Goal: Task Accomplishment & Management: Complete application form

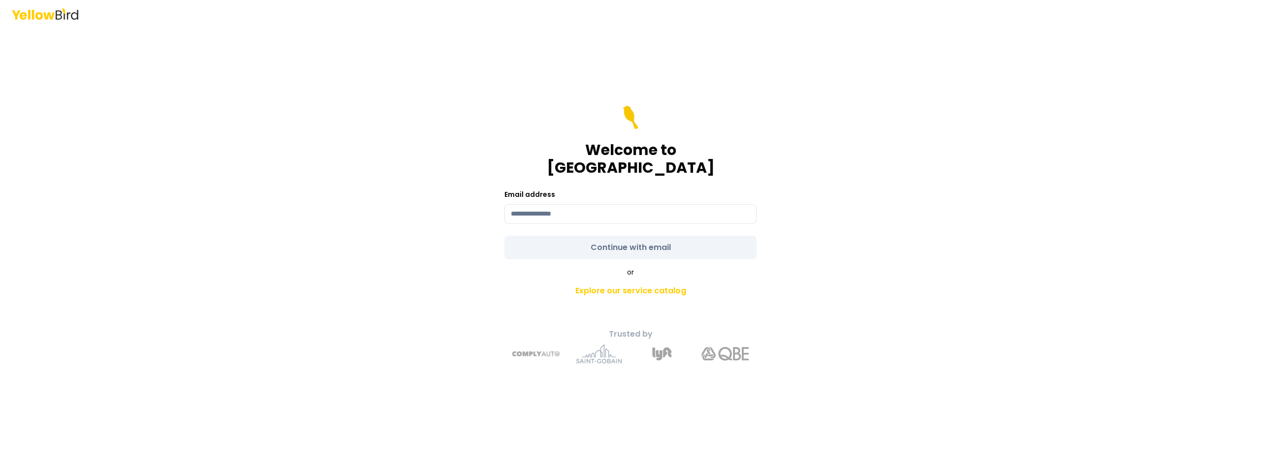
click at [563, 194] on div "Email address" at bounding box center [630, 206] width 252 height 35
click at [570, 204] on input at bounding box center [630, 214] width 252 height 20
type input "**********"
click at [588, 244] on form "**********" at bounding box center [630, 183] width 252 height 154
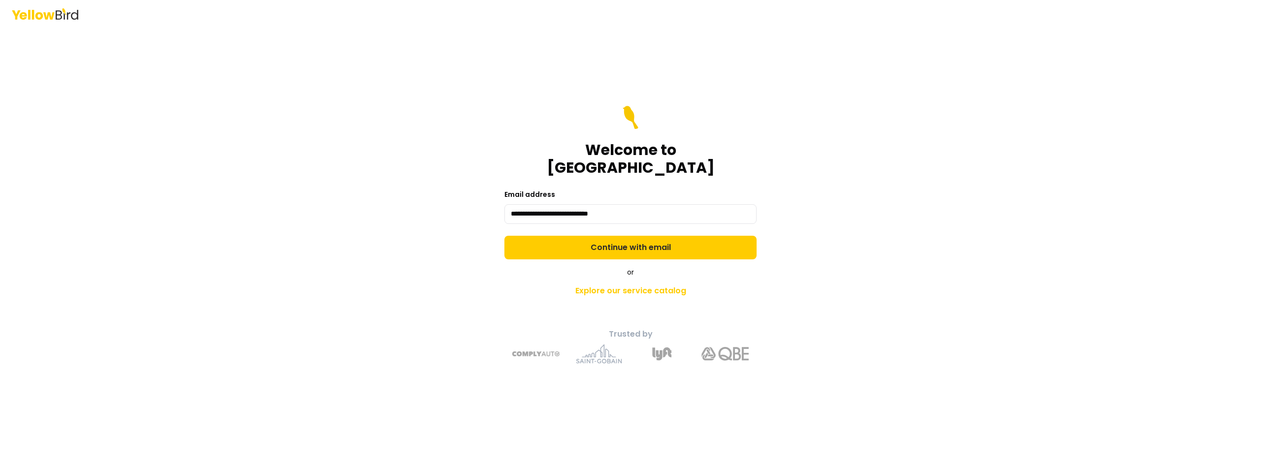
click at [588, 244] on button "Continue with email" at bounding box center [630, 248] width 252 height 24
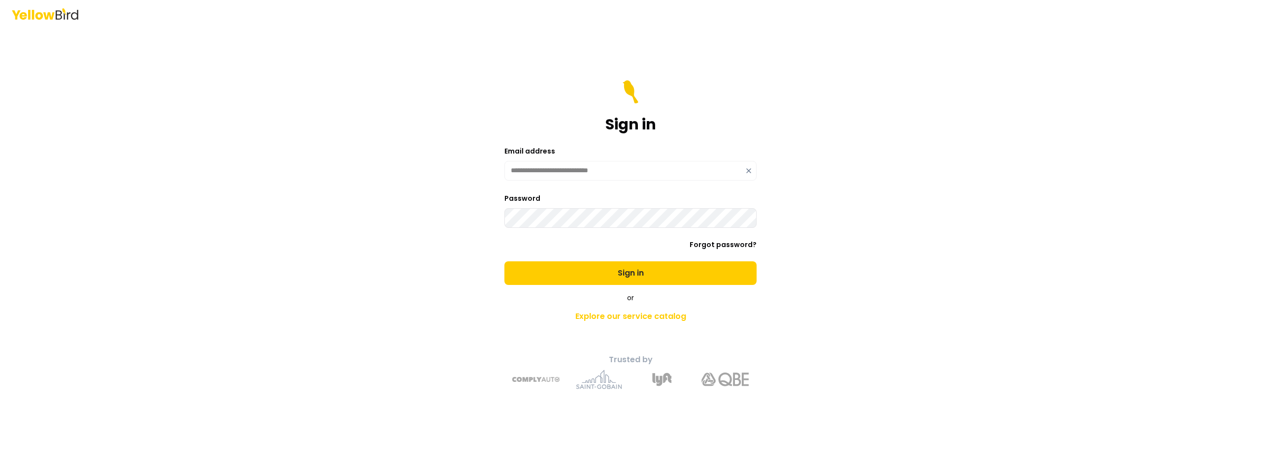
click at [504, 262] on button "Sign in" at bounding box center [630, 274] width 252 height 24
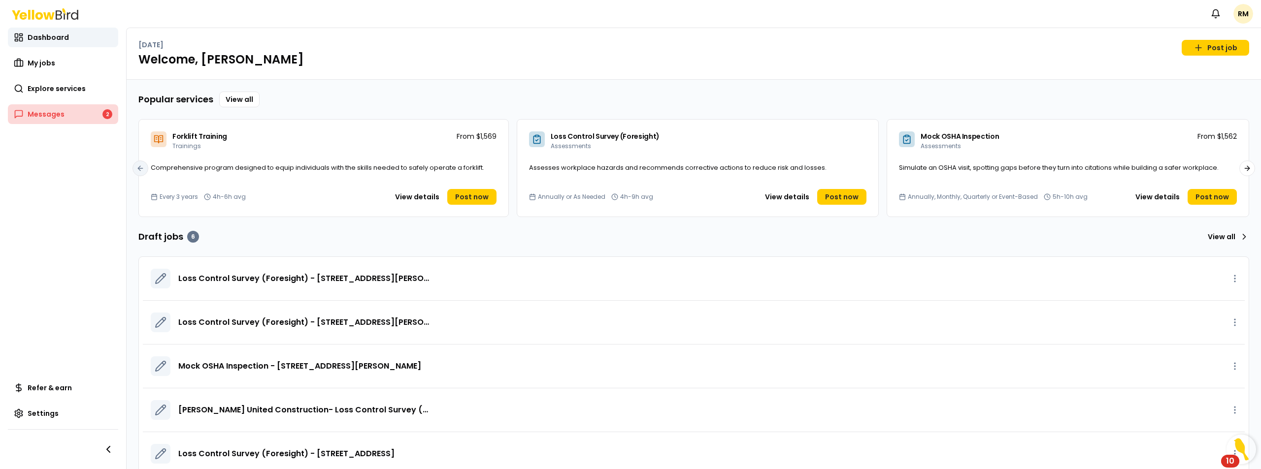
click at [42, 112] on span "Messages" at bounding box center [46, 114] width 37 height 10
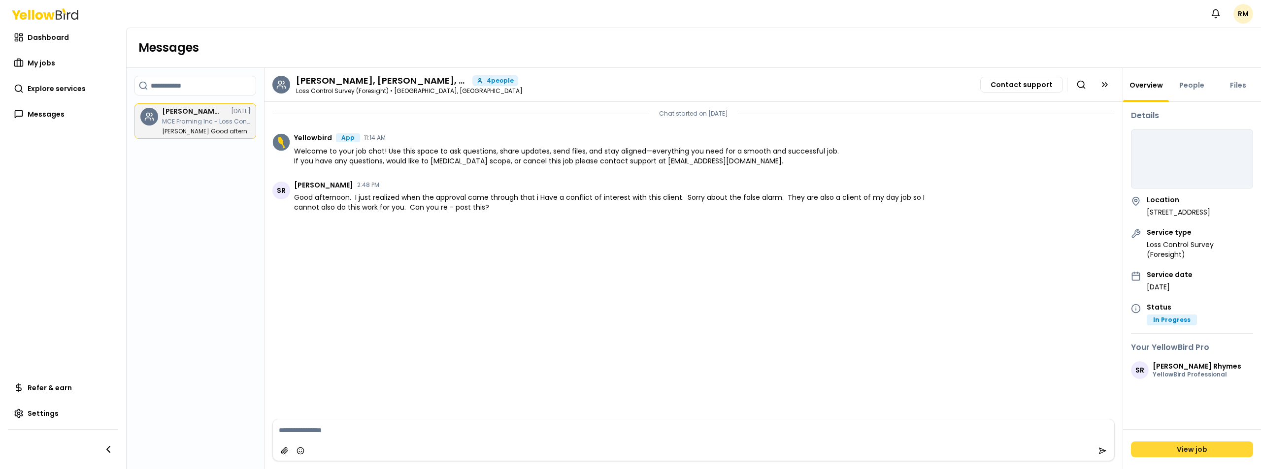
click at [1203, 447] on link "View job" at bounding box center [1192, 450] width 122 height 16
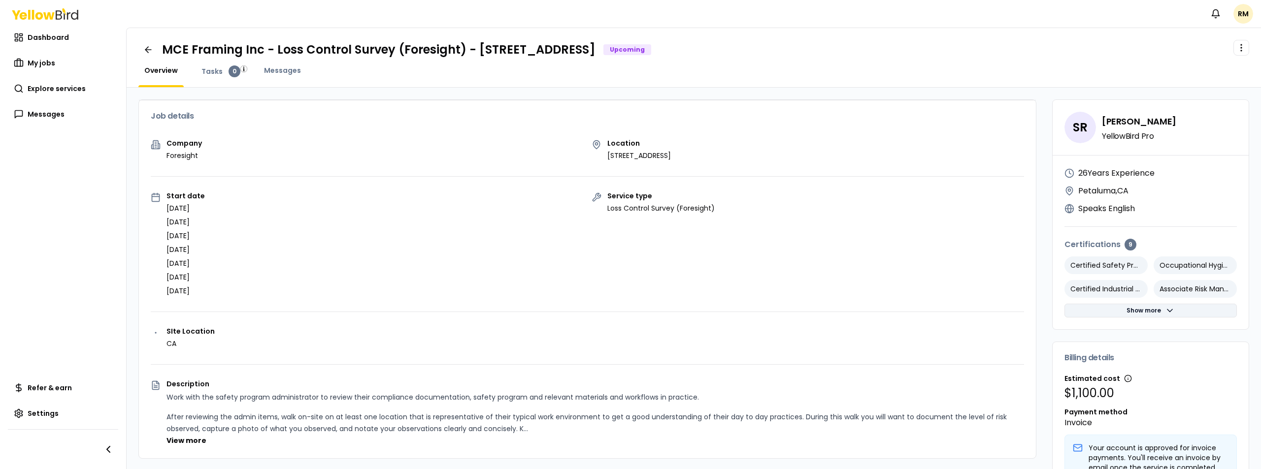
click at [1134, 309] on button "Show more" at bounding box center [1150, 311] width 172 height 14
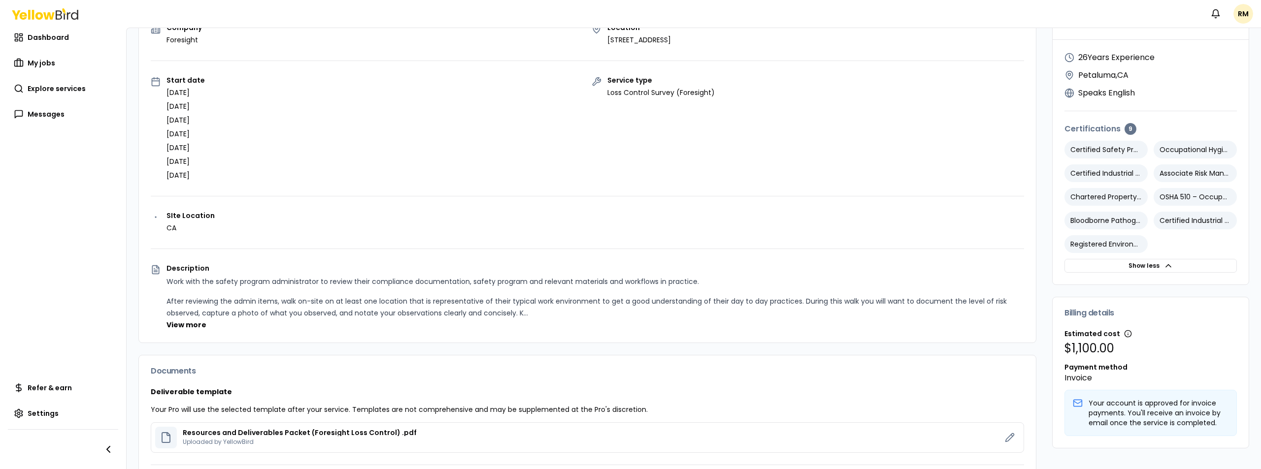
scroll to position [199, 0]
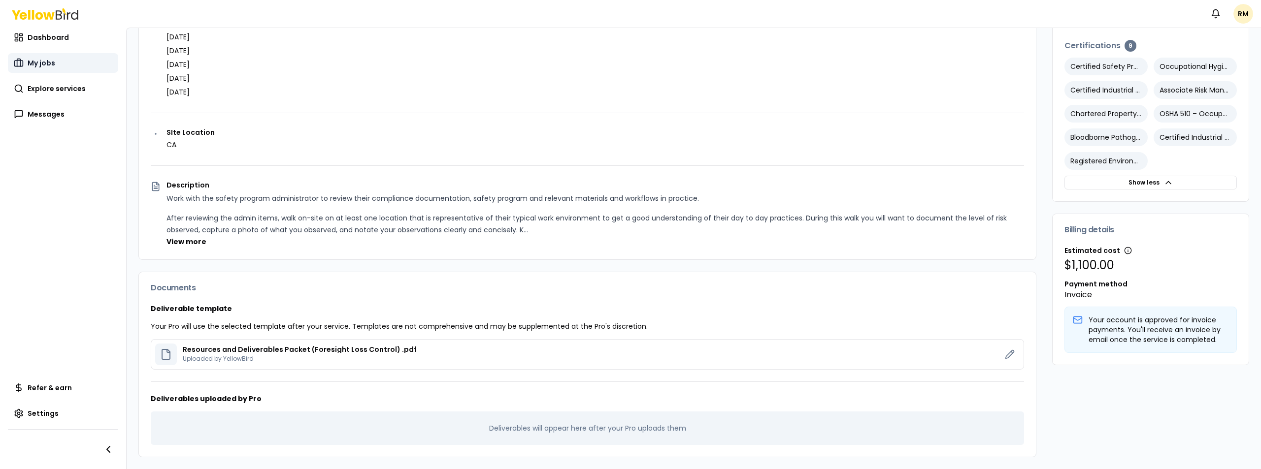
click at [46, 66] on span "My jobs" at bounding box center [42, 63] width 28 height 10
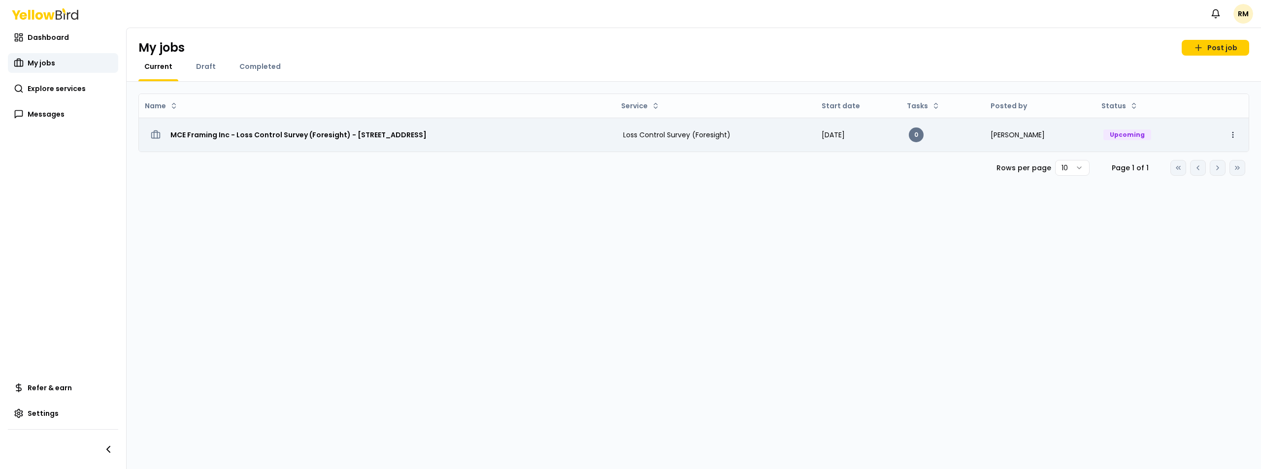
click at [1234, 134] on html "Notifications RM Dashboard My jobs Explore services Messages Refer & earn Setti…" at bounding box center [630, 234] width 1261 height 469
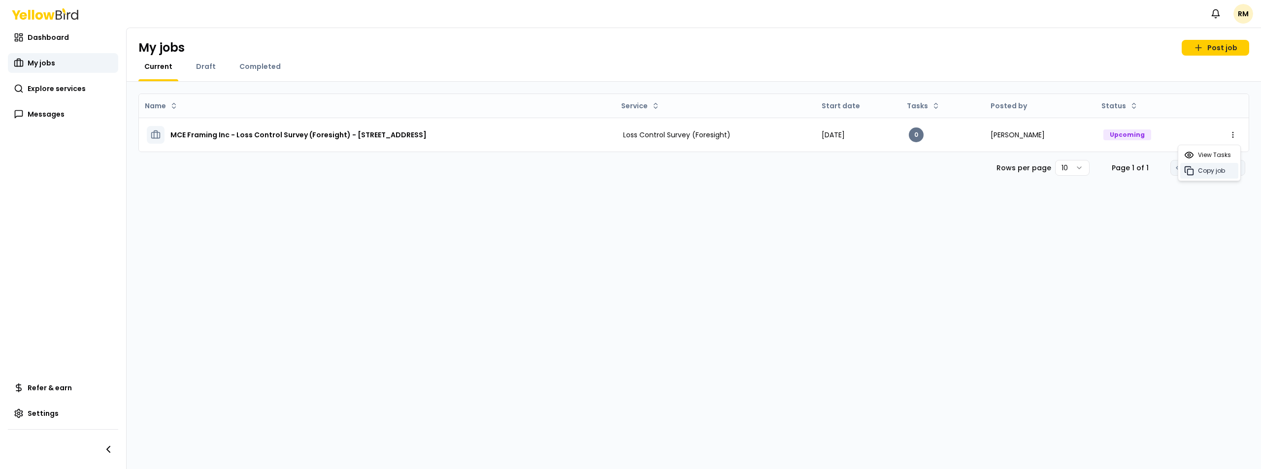
click at [1207, 171] on span "Copy job" at bounding box center [1211, 171] width 27 height 8
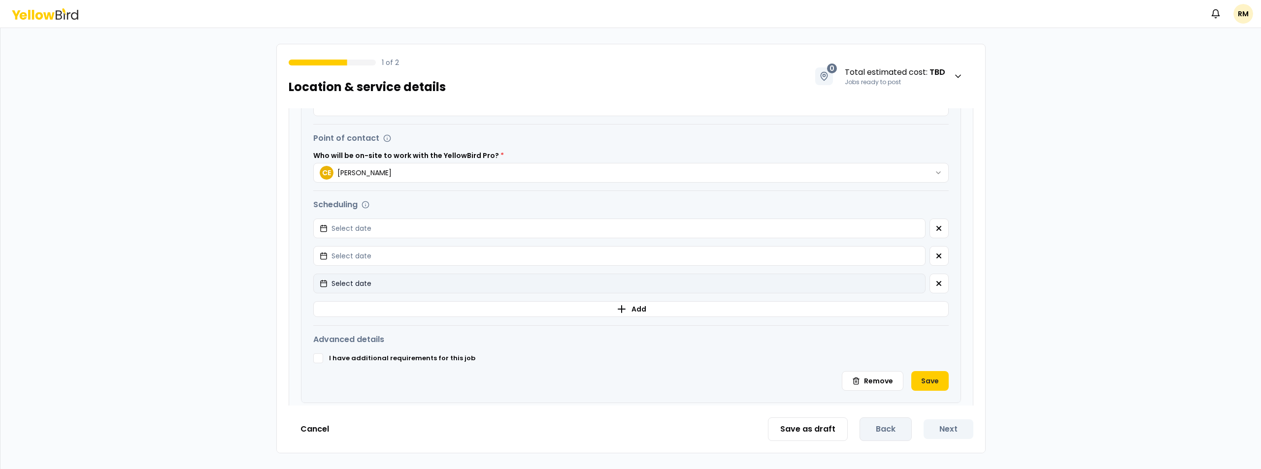
scroll to position [333, 0]
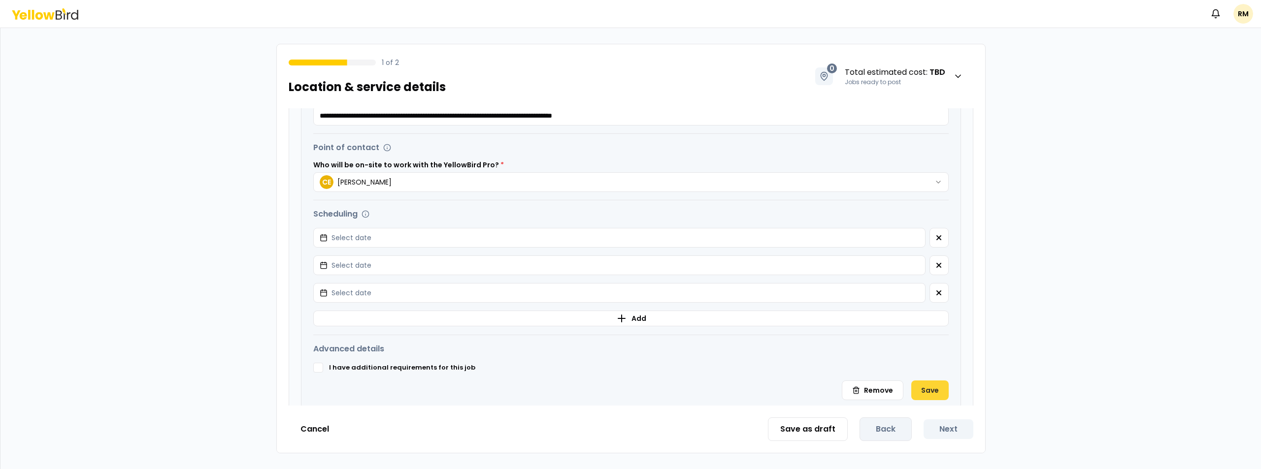
click at [927, 392] on button "Save" at bounding box center [929, 391] width 37 height 20
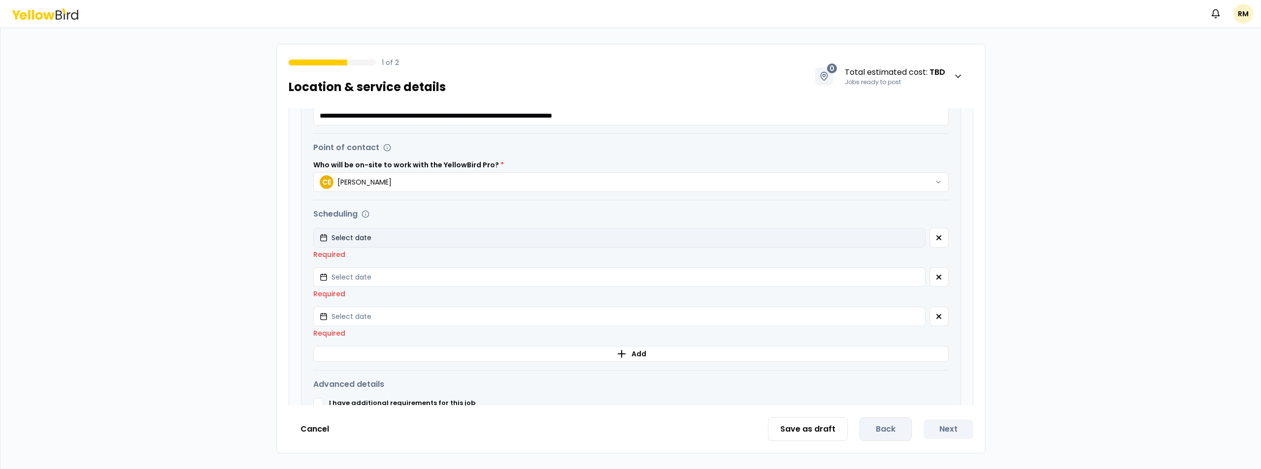
click at [404, 239] on button "Select date" at bounding box center [619, 238] width 612 height 20
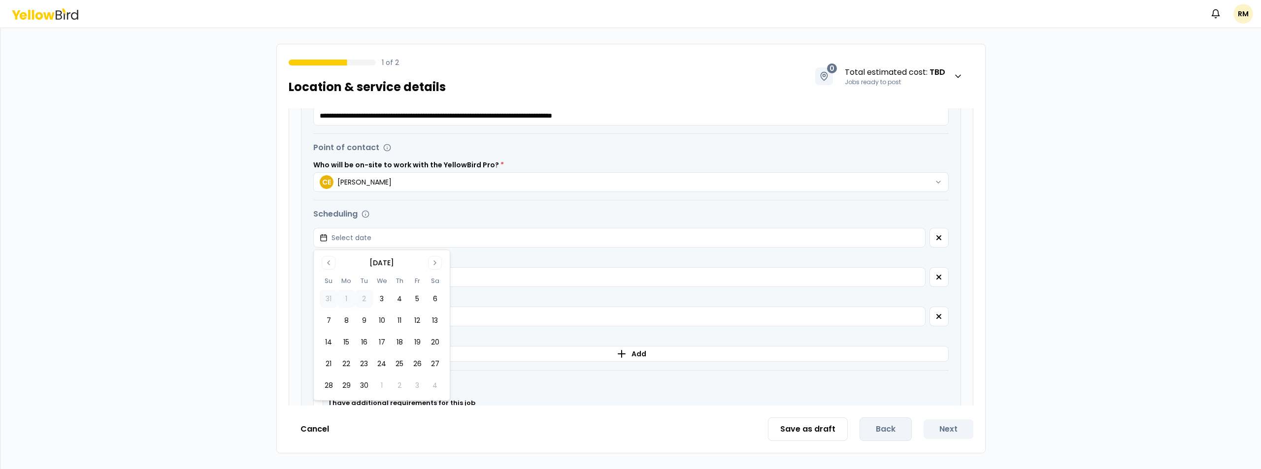
click at [507, 89] on div "1 of 2 Location & service details 0 Total estimated cost : TBD Jobs ready to po…" at bounding box center [631, 70] width 708 height 52
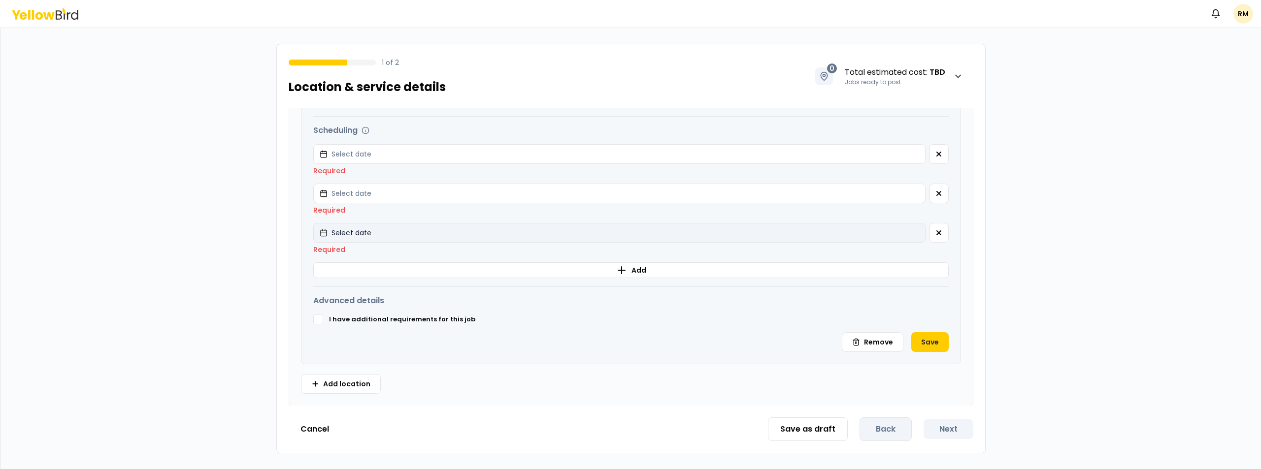
scroll to position [387, 0]
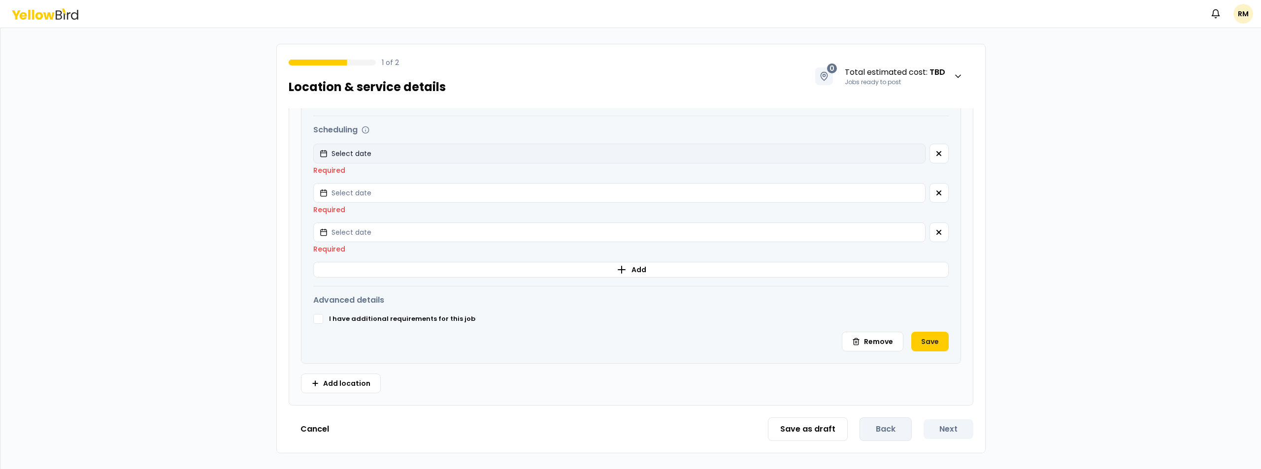
click at [367, 161] on button "Select date" at bounding box center [619, 154] width 612 height 20
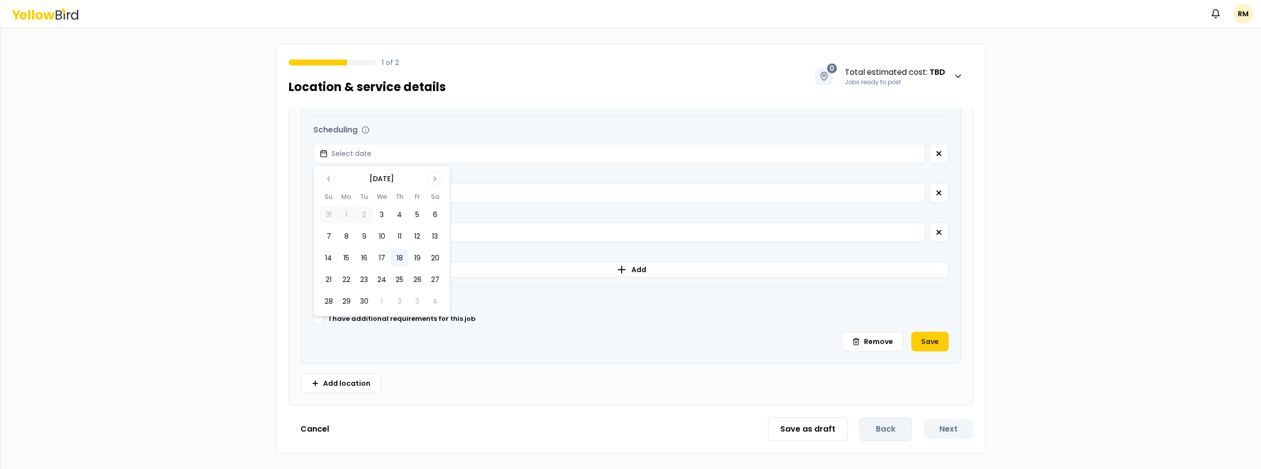
click at [398, 260] on button "18" at bounding box center [400, 258] width 18 height 18
click at [370, 181] on div "Scheduling Potential start dates [DATE] Potential start dates Select date Requi…" at bounding box center [630, 207] width 635 height 142
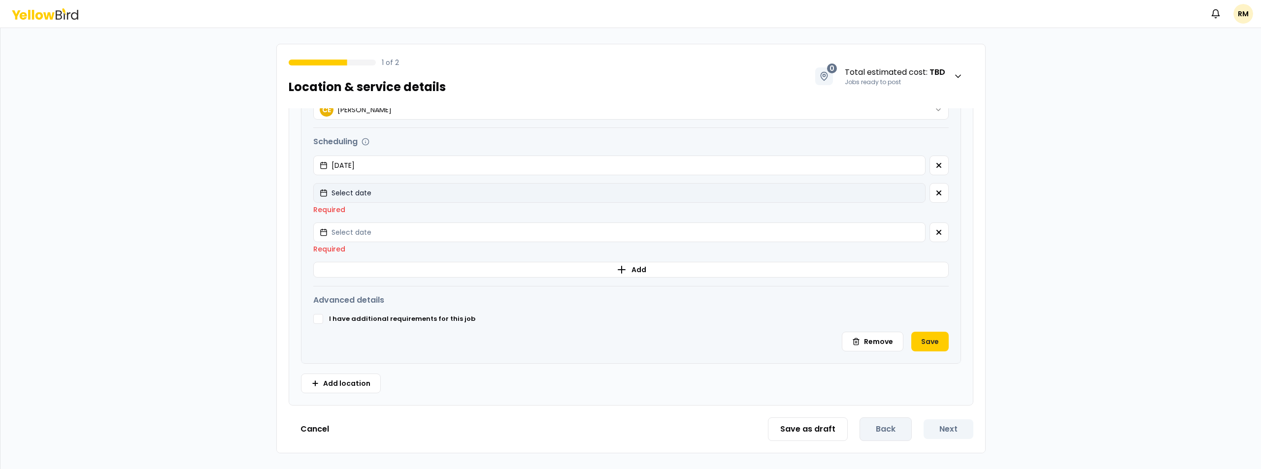
click at [373, 193] on button "Select date" at bounding box center [619, 193] width 612 height 20
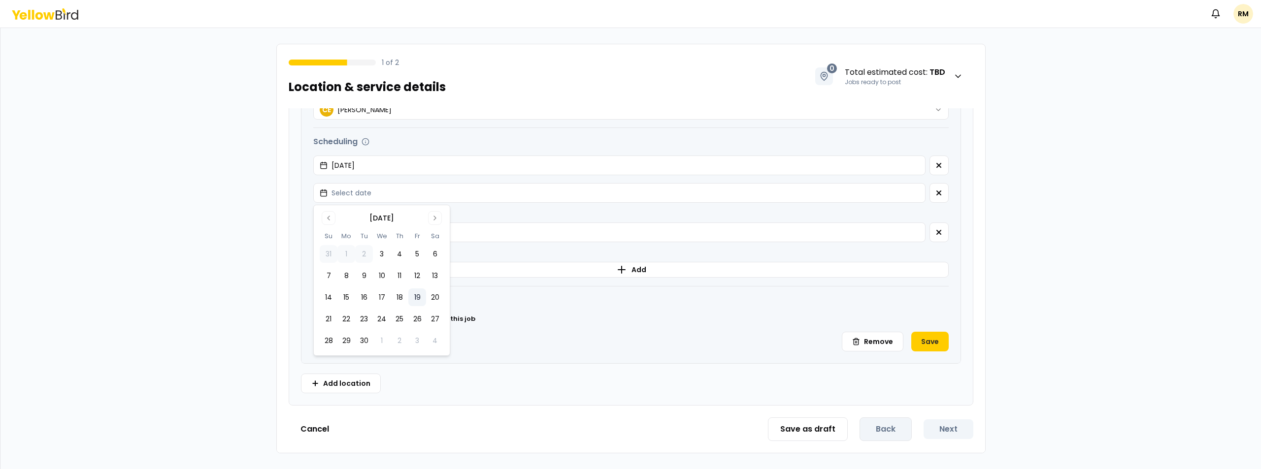
click at [415, 296] on button "19" at bounding box center [417, 298] width 18 height 18
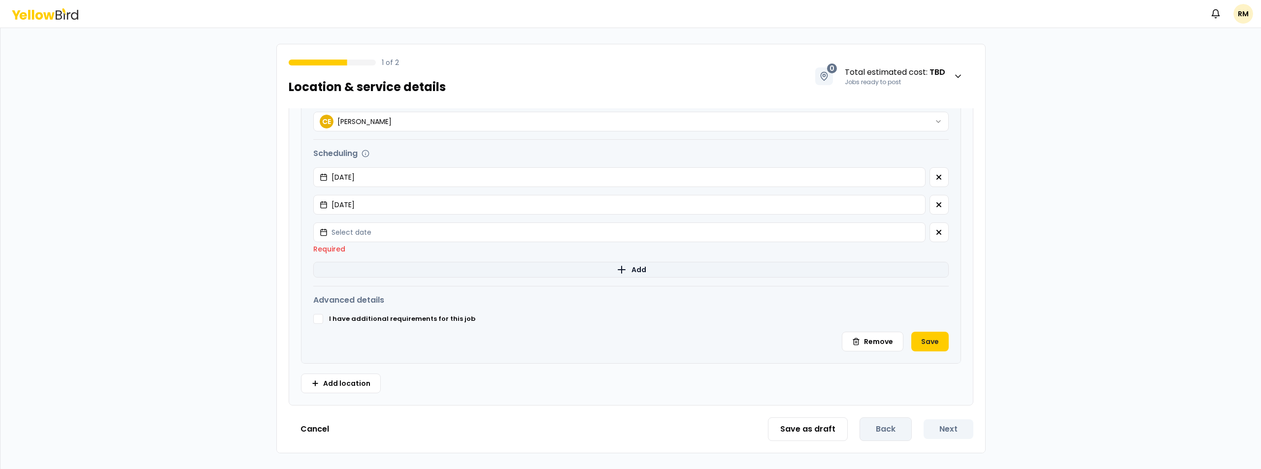
scroll to position [363, 0]
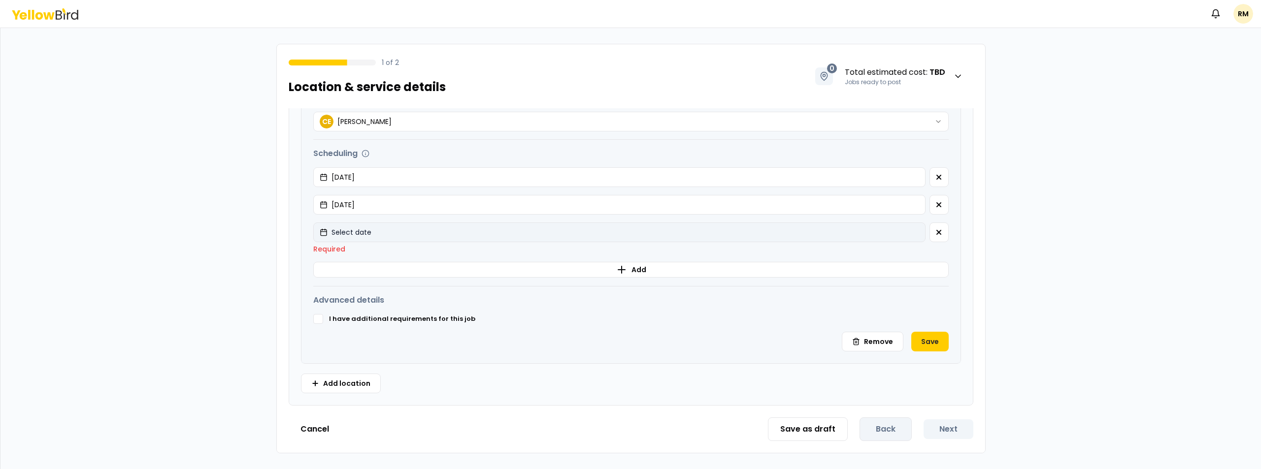
click at [378, 232] on button "Select date" at bounding box center [619, 233] width 612 height 20
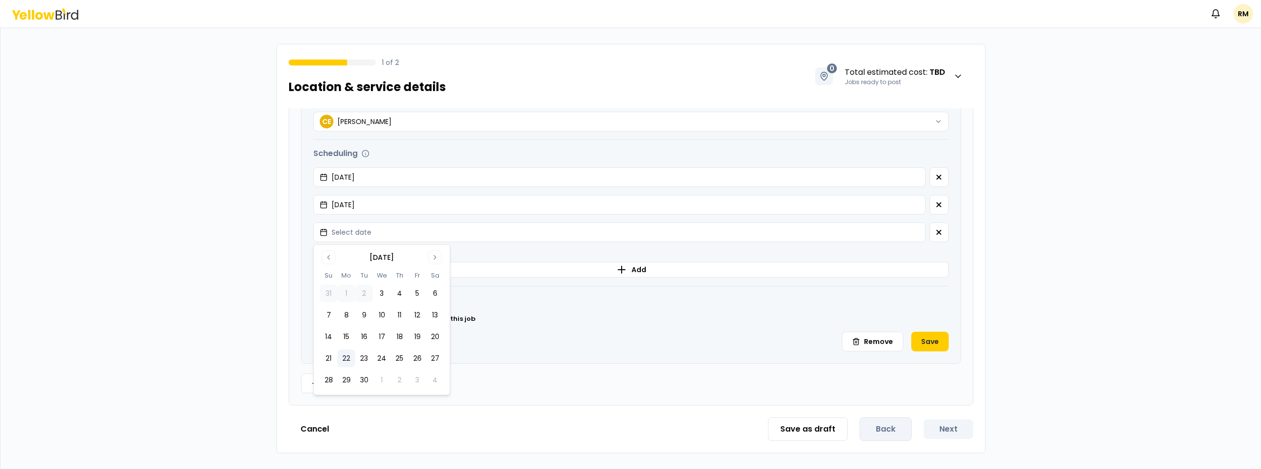
click at [346, 356] on button "22" at bounding box center [346, 359] width 18 height 18
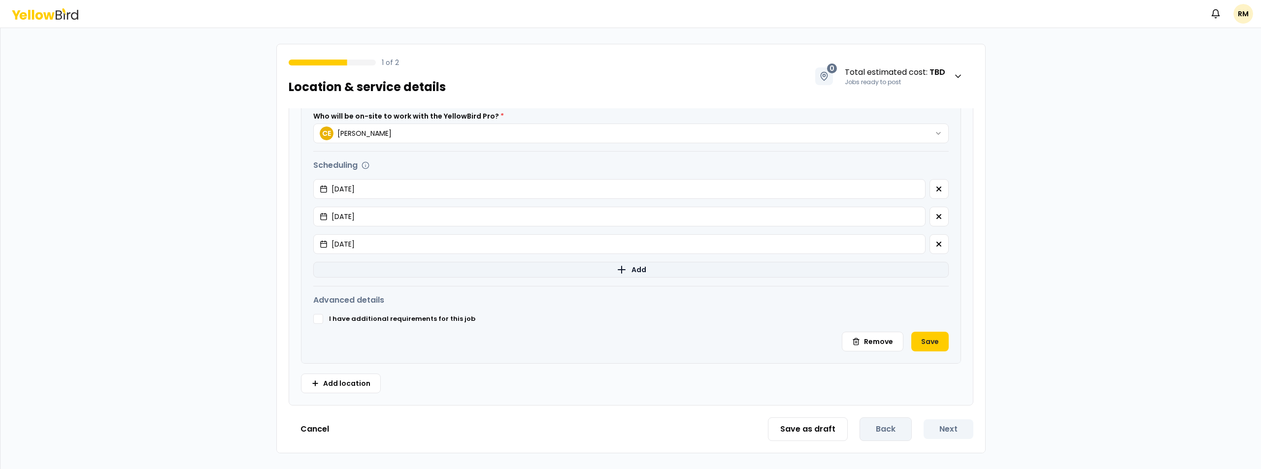
click at [371, 272] on button "Add" at bounding box center [630, 270] width 635 height 16
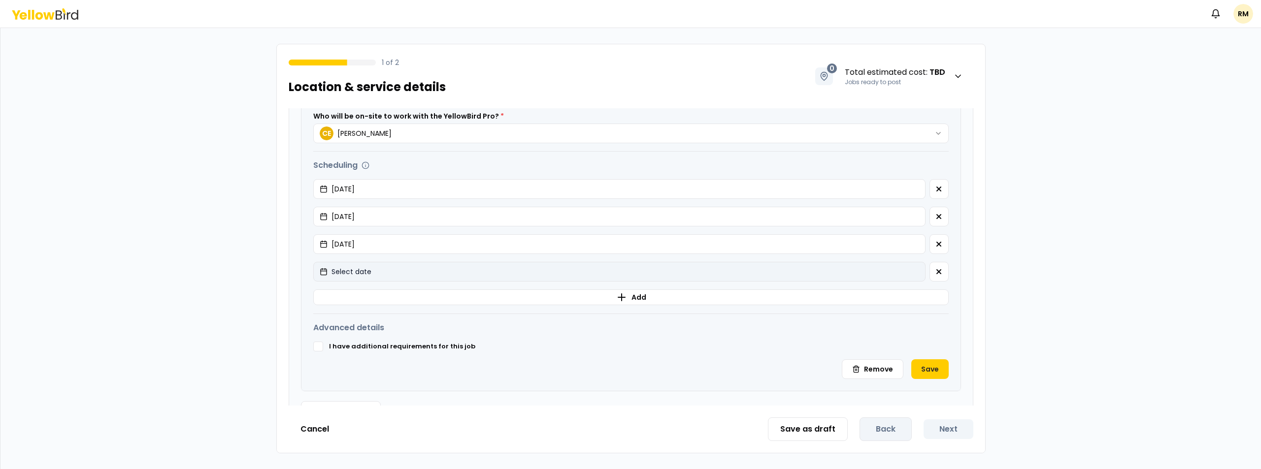
click at [369, 268] on span "Select date" at bounding box center [352, 272] width 40 height 10
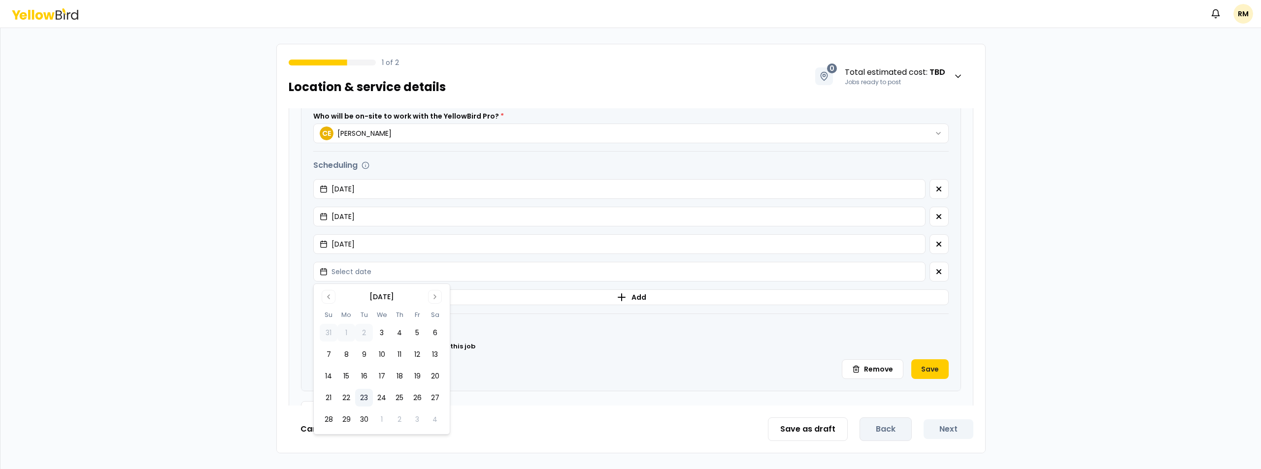
click at [363, 395] on button "23" at bounding box center [364, 398] width 18 height 18
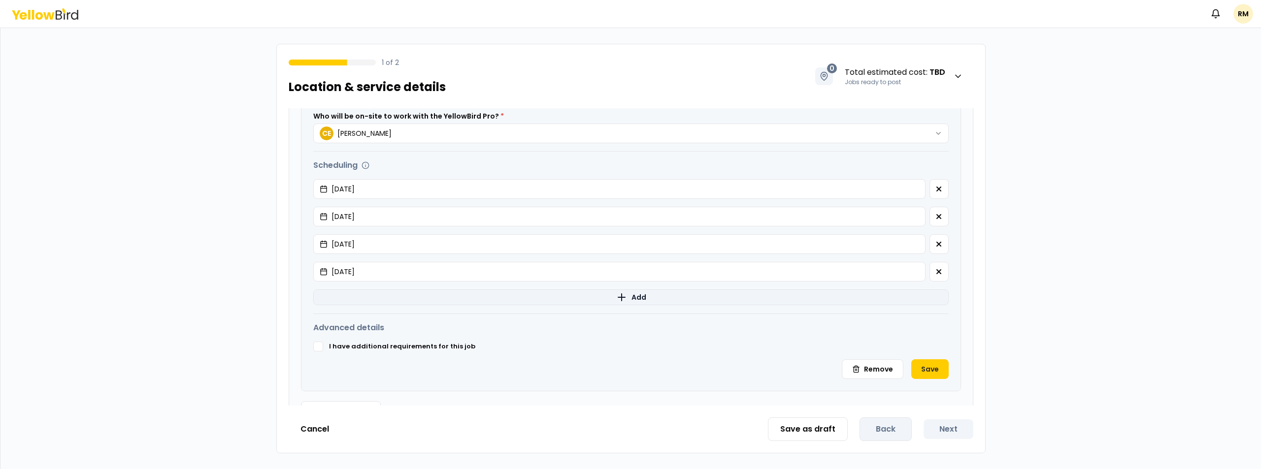
click at [367, 304] on button "Add" at bounding box center [630, 298] width 635 height 16
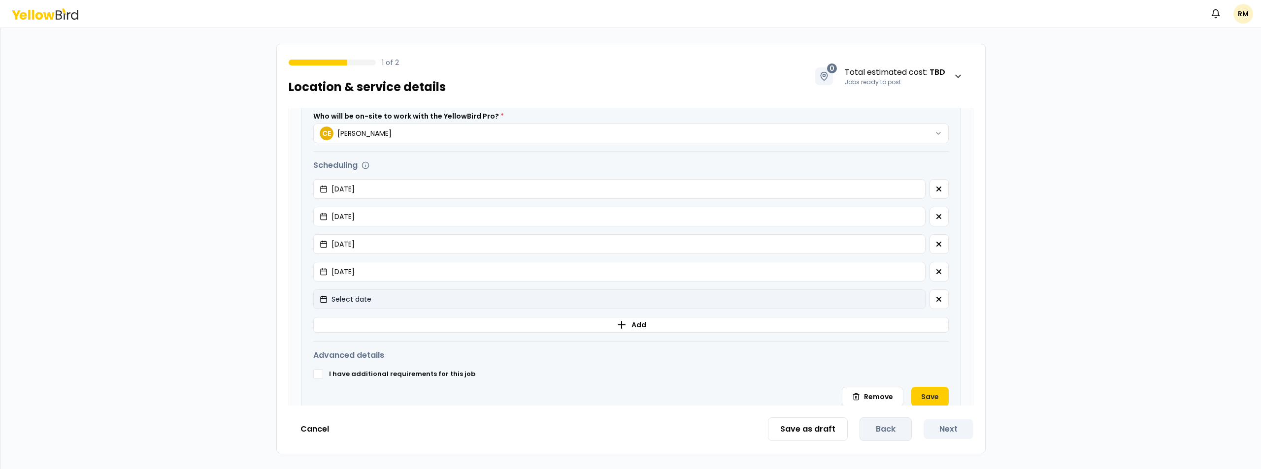
click at [365, 303] on span "Select date" at bounding box center [352, 300] width 40 height 10
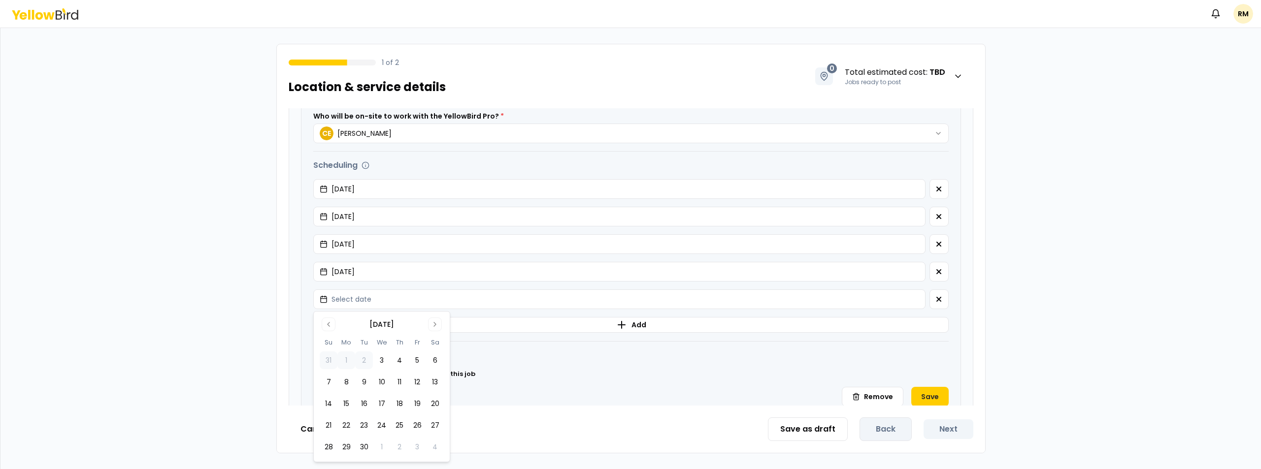
click at [379, 420] on button "24" at bounding box center [382, 426] width 18 height 18
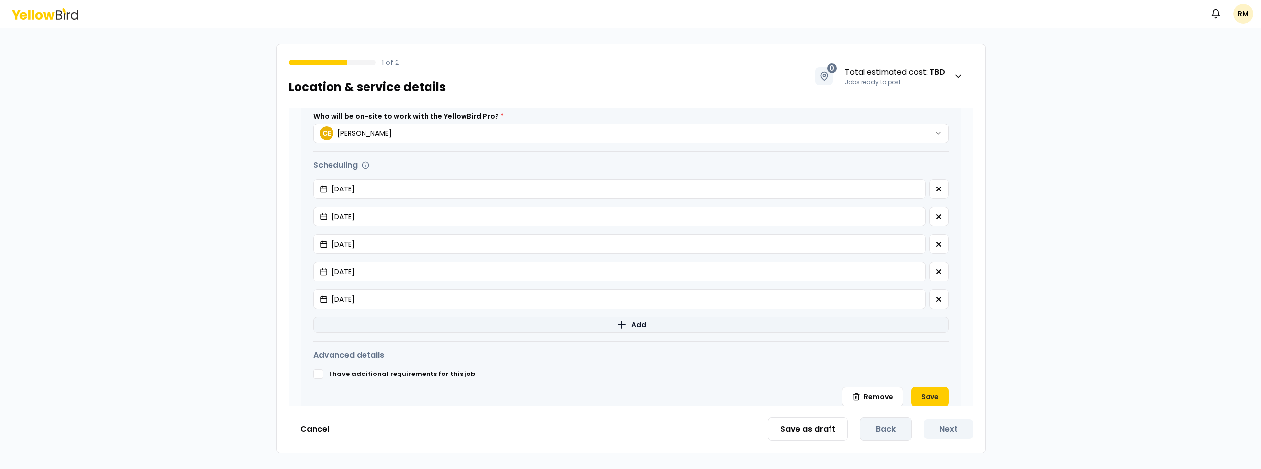
click at [371, 332] on button "Add" at bounding box center [630, 325] width 635 height 16
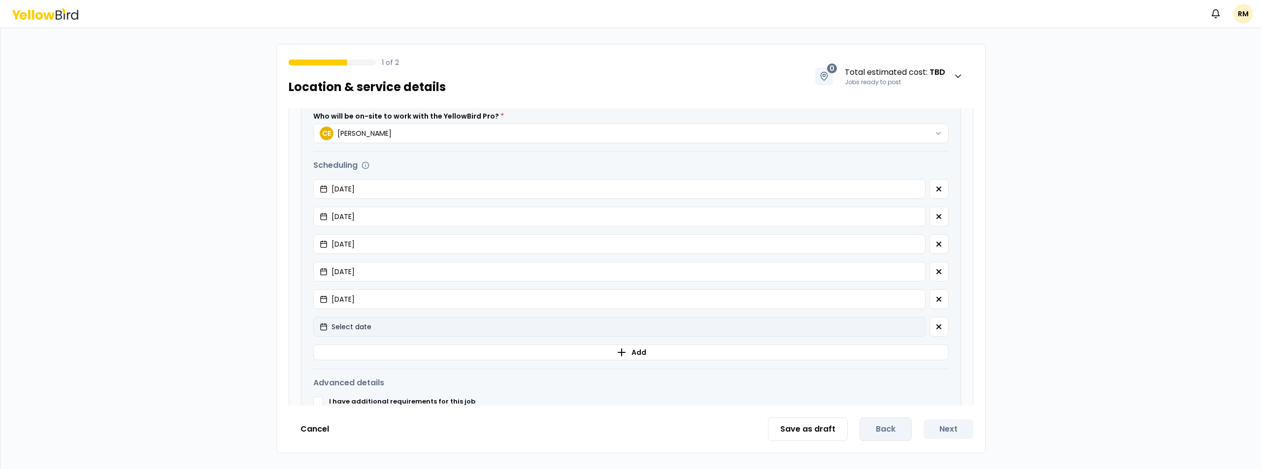
click at [384, 331] on button "Select date" at bounding box center [619, 327] width 612 height 20
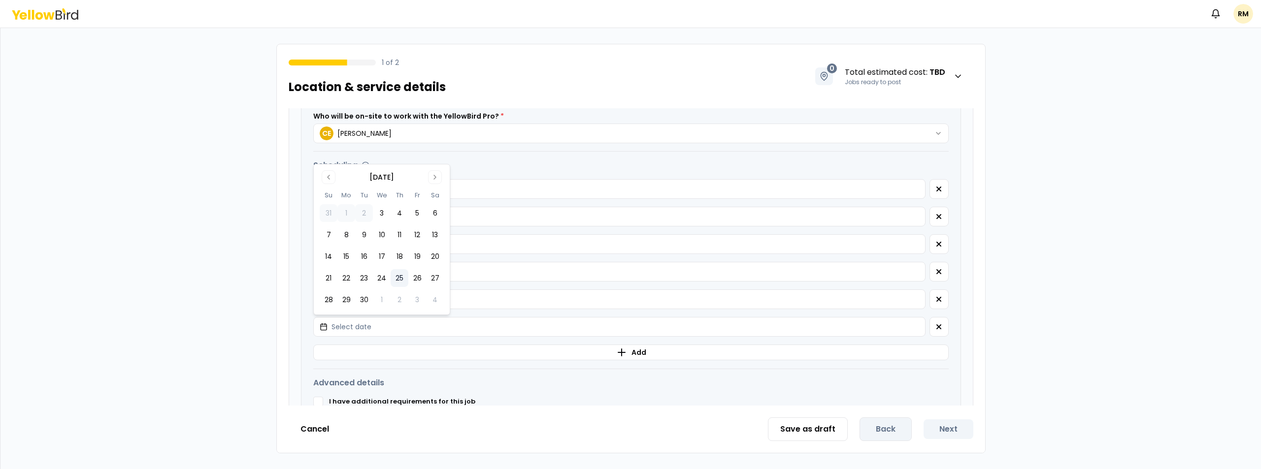
click at [400, 280] on button "25" at bounding box center [400, 278] width 18 height 18
click at [387, 357] on button "Add" at bounding box center [630, 353] width 635 height 16
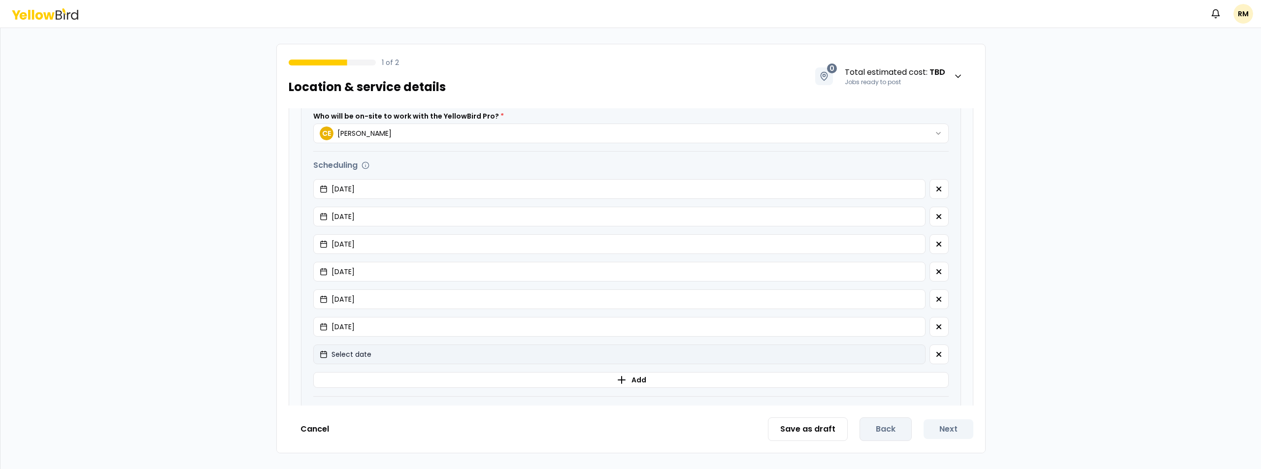
click at [390, 355] on button "Select date" at bounding box center [619, 355] width 612 height 20
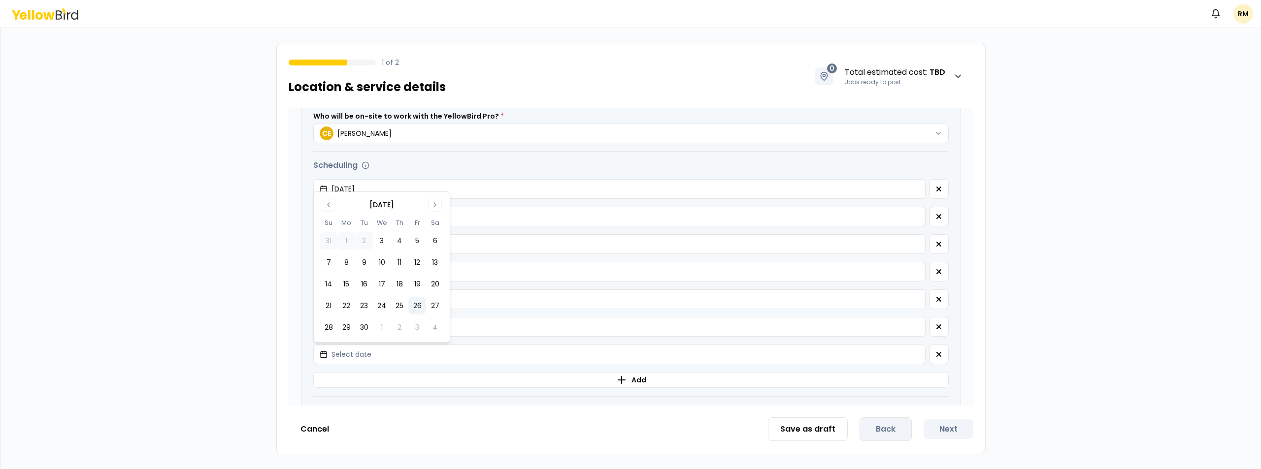
click at [416, 308] on button "26" at bounding box center [417, 306] width 18 height 18
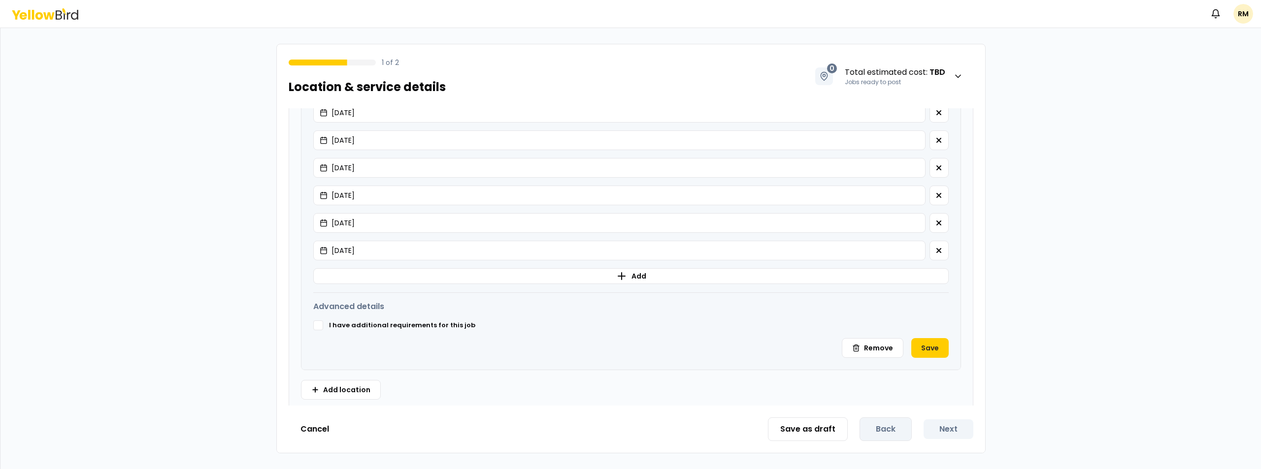
scroll to position [462, 0]
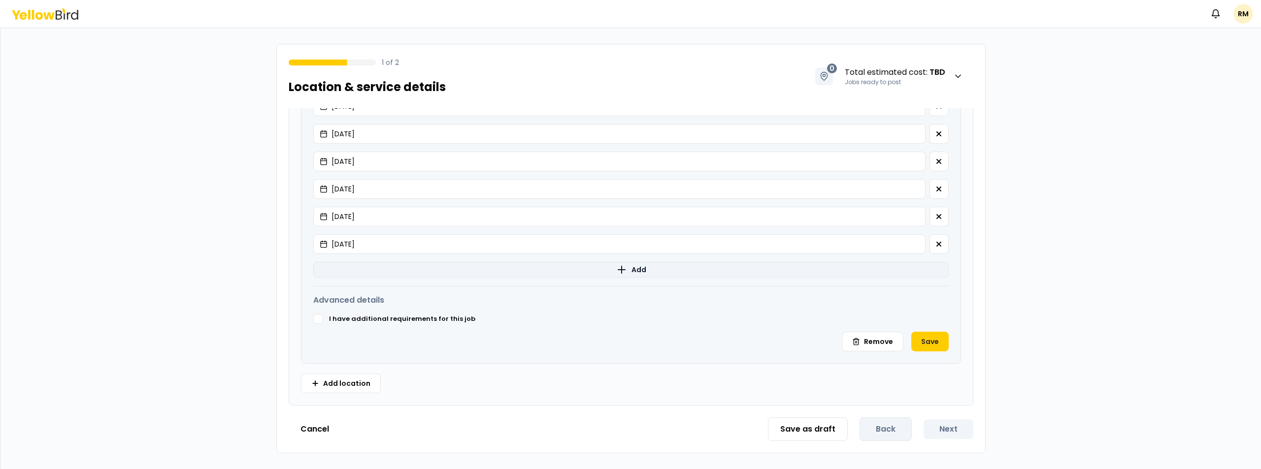
click at [620, 270] on icon "button" at bounding box center [621, 270] width 7 height 0
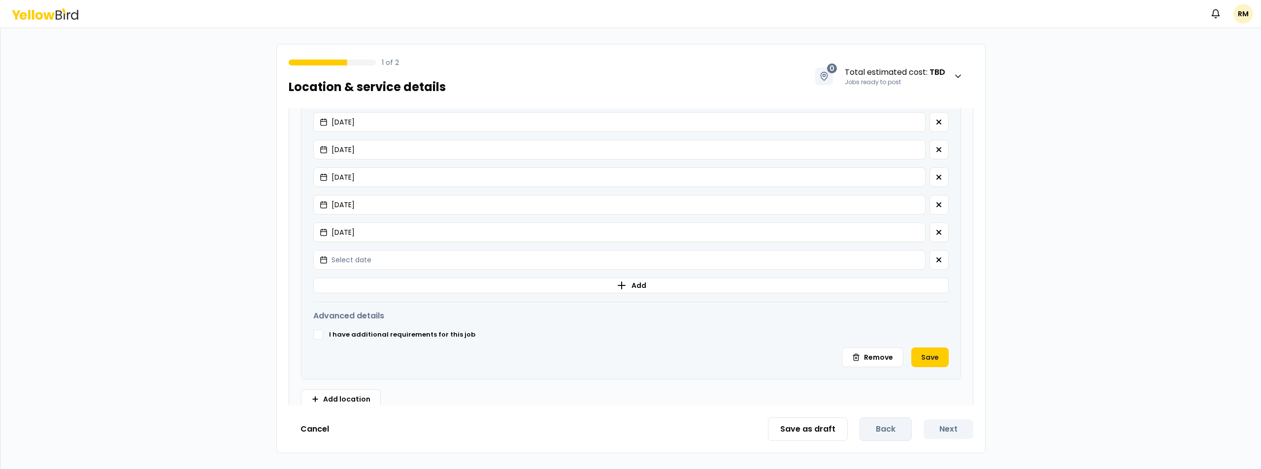
scroll to position [489, 0]
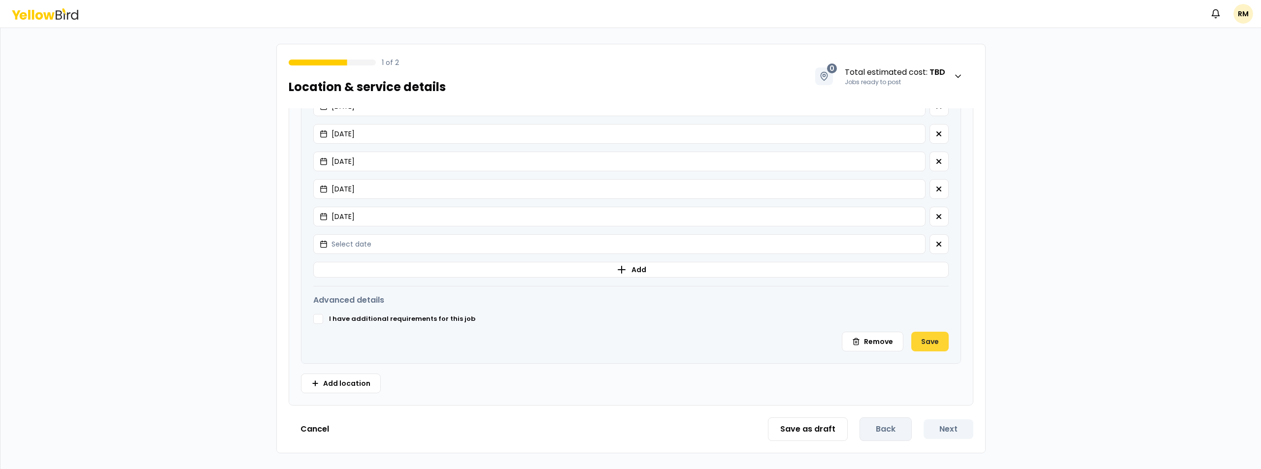
click at [924, 343] on button "Save" at bounding box center [929, 342] width 37 height 20
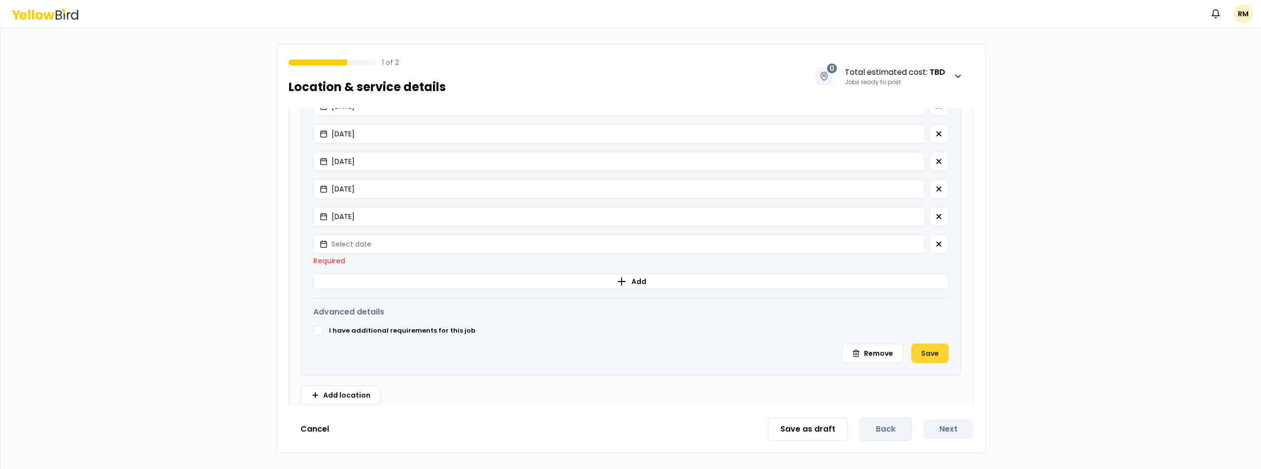
click at [930, 356] on button "Save" at bounding box center [929, 354] width 37 height 20
click at [920, 345] on button "Save" at bounding box center [929, 354] width 37 height 20
click at [924, 353] on button "Save" at bounding box center [929, 354] width 37 height 20
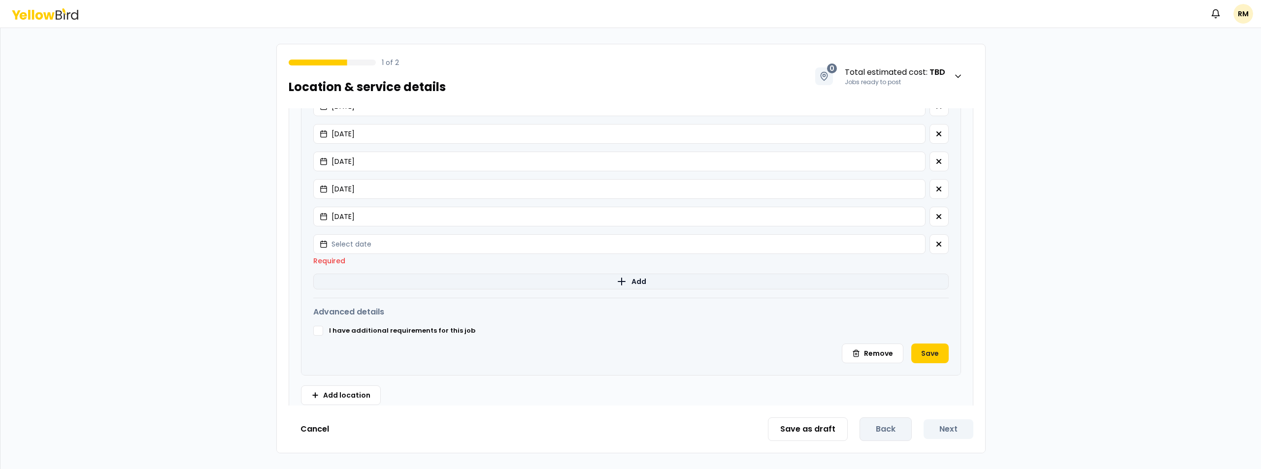
click at [616, 281] on icon "button" at bounding box center [622, 282] width 12 height 12
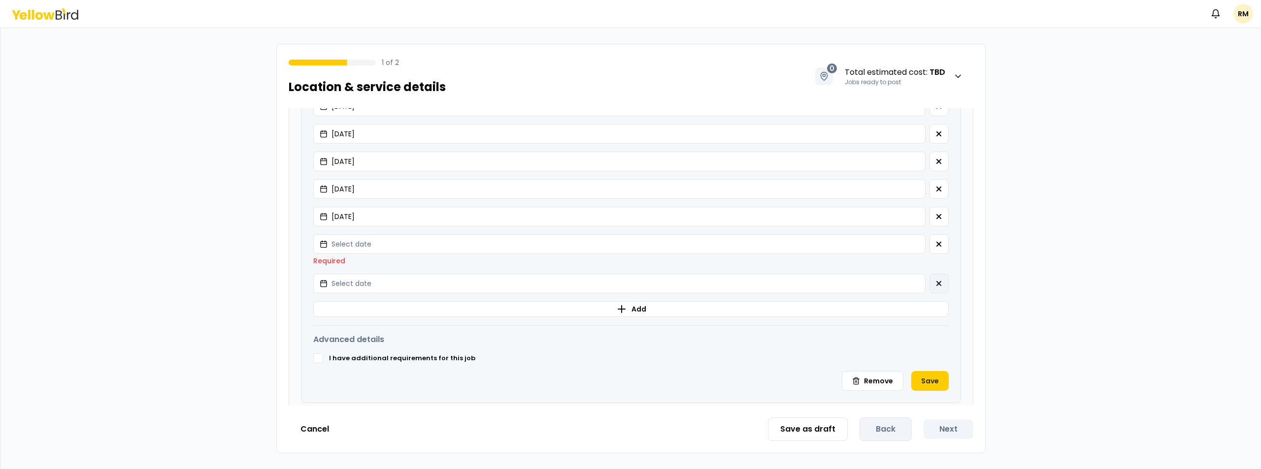
click at [935, 280] on icon "button" at bounding box center [939, 284] width 8 height 8
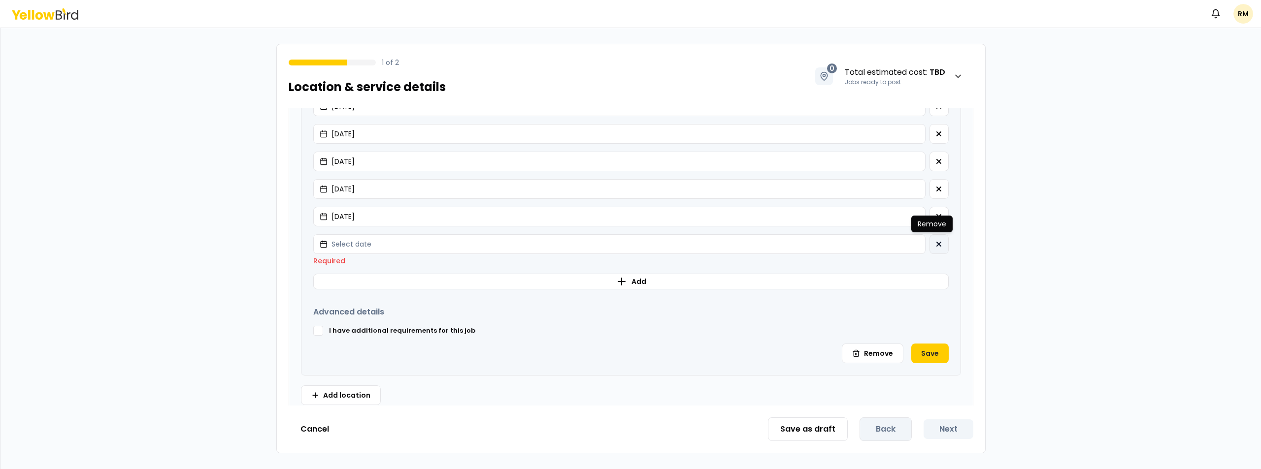
click at [936, 247] on button "button" at bounding box center [939, 244] width 19 height 20
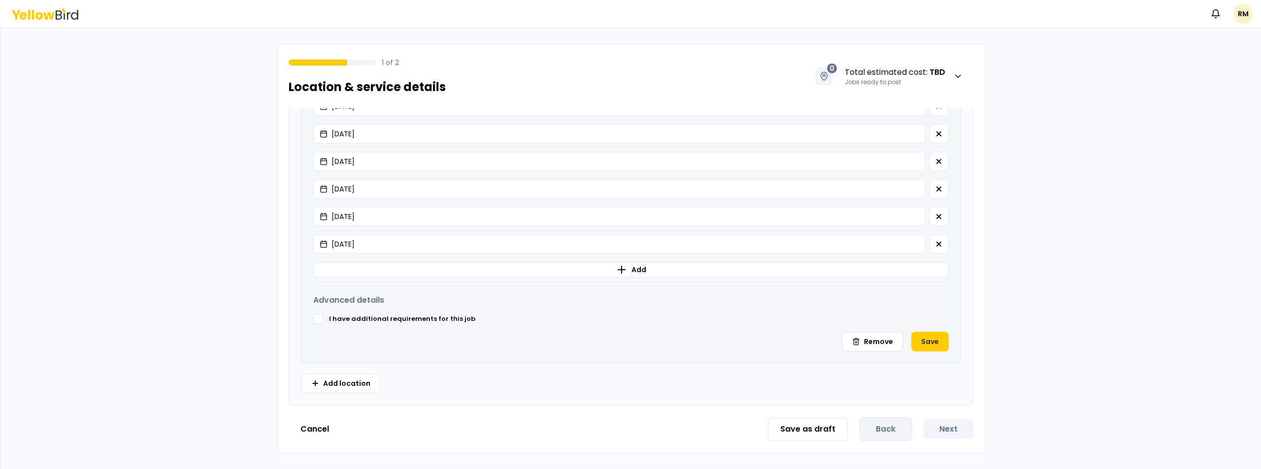
scroll to position [462, 0]
click at [917, 341] on button "Save" at bounding box center [929, 342] width 37 height 20
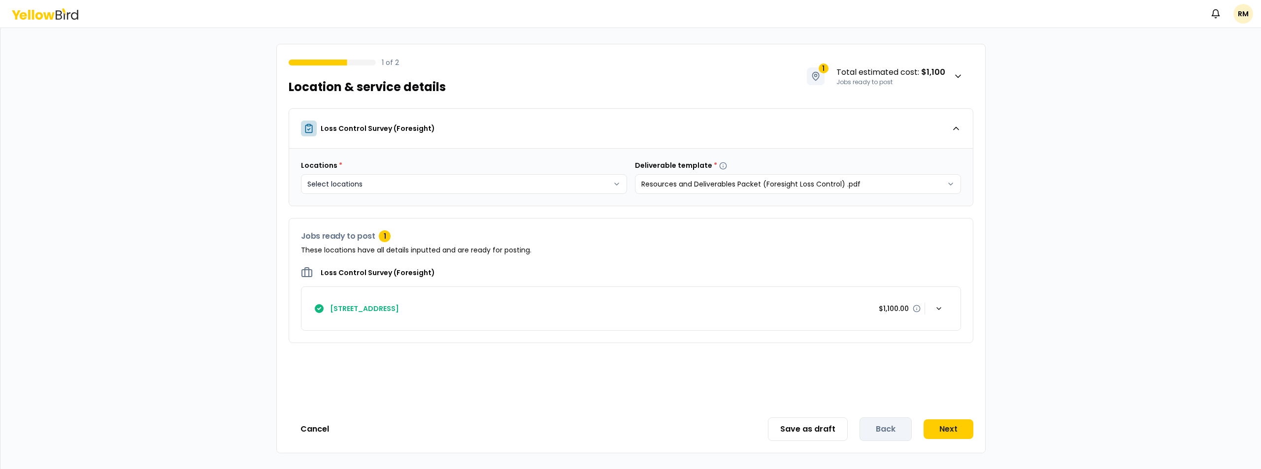
click at [542, 192] on html "Location saved successfully Notifications RM 1 of 2 Location & service details …" at bounding box center [630, 234] width 1261 height 469
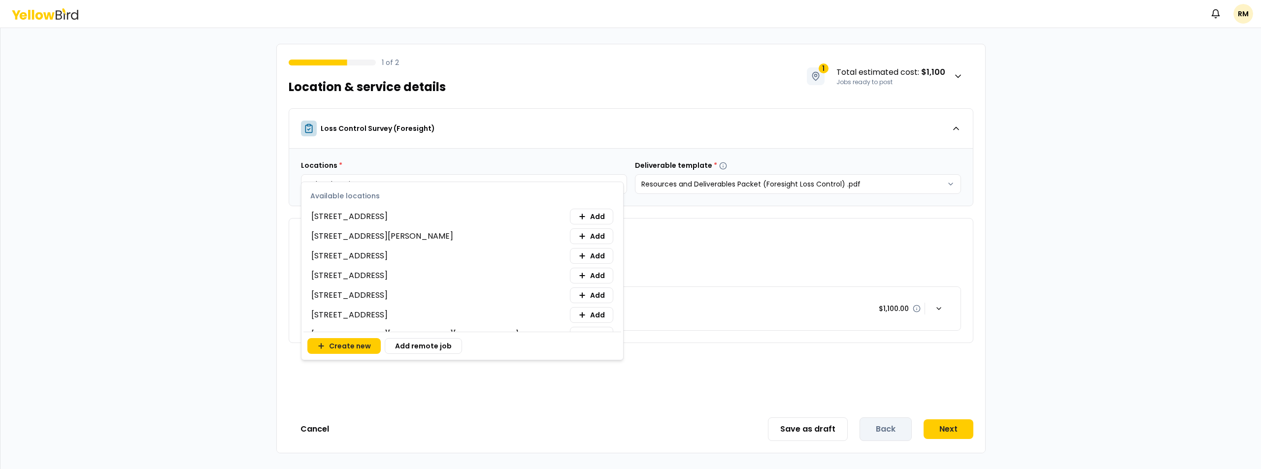
click at [388, 220] on span "[STREET_ADDRESS]" at bounding box center [349, 217] width 76 height 12
click at [590, 216] on span "Add" at bounding box center [597, 217] width 15 height 10
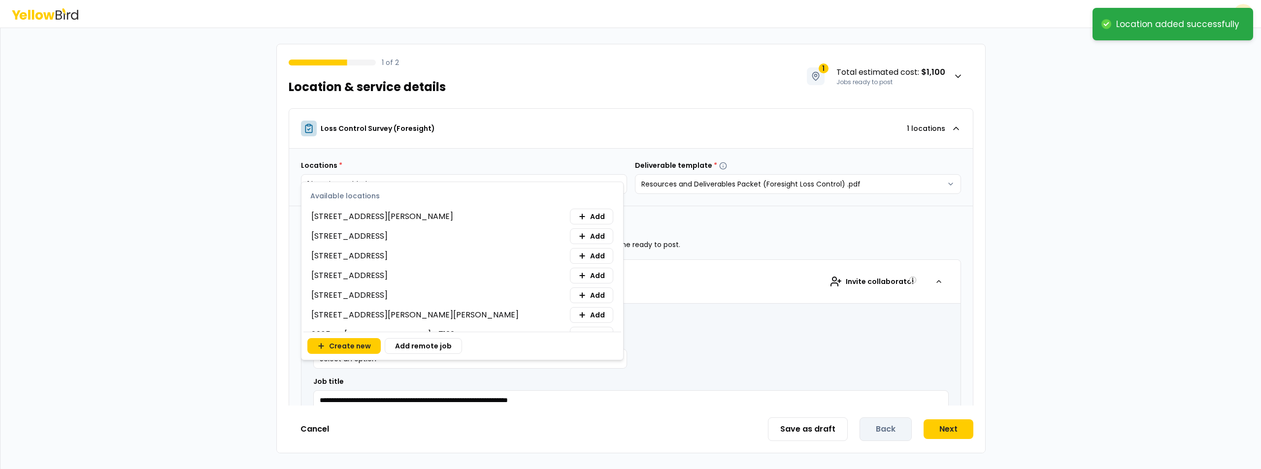
click at [667, 290] on html "**********" at bounding box center [630, 234] width 1261 height 469
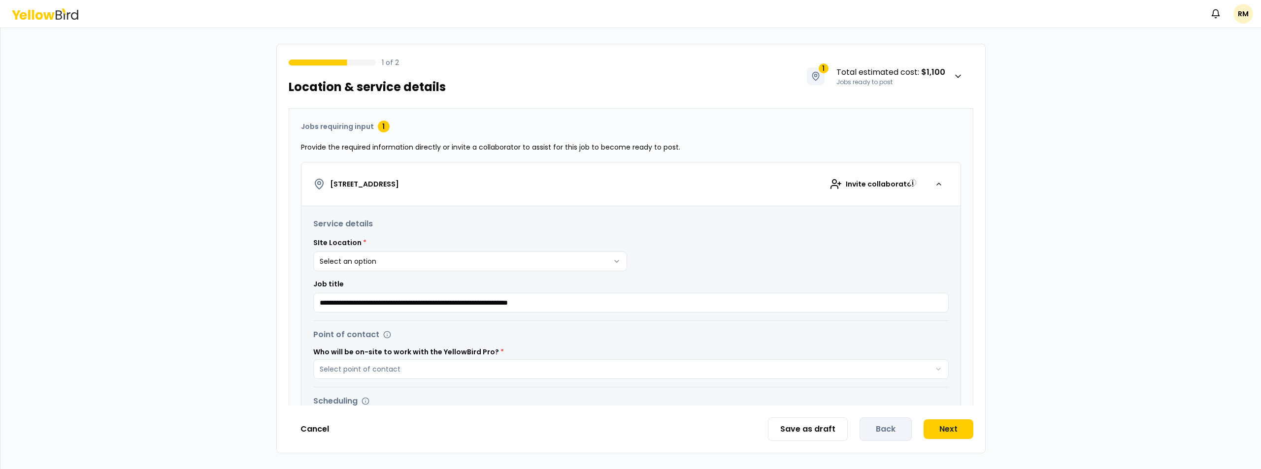
click at [396, 259] on html "**********" at bounding box center [630, 234] width 1261 height 469
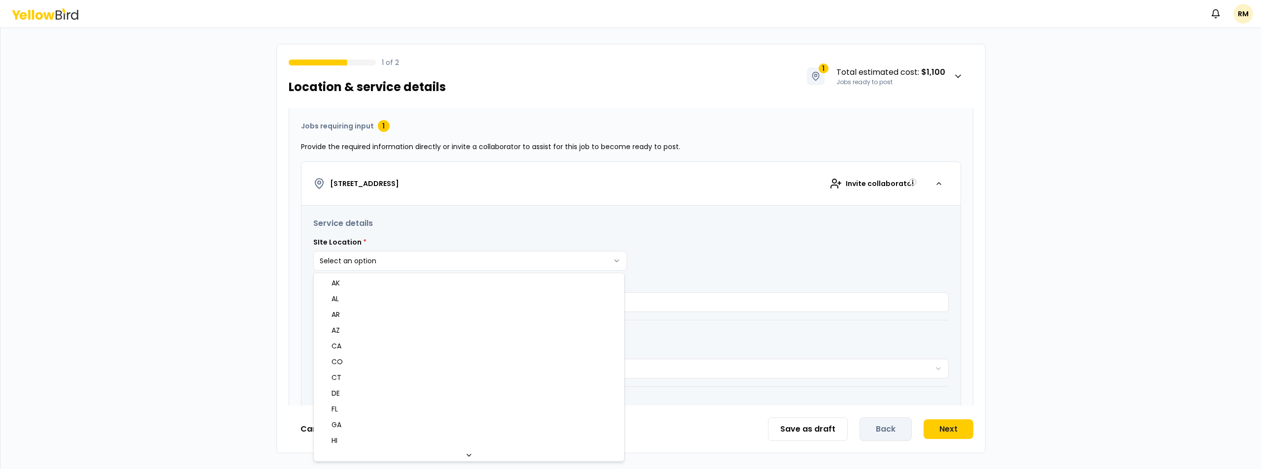
select select "*"
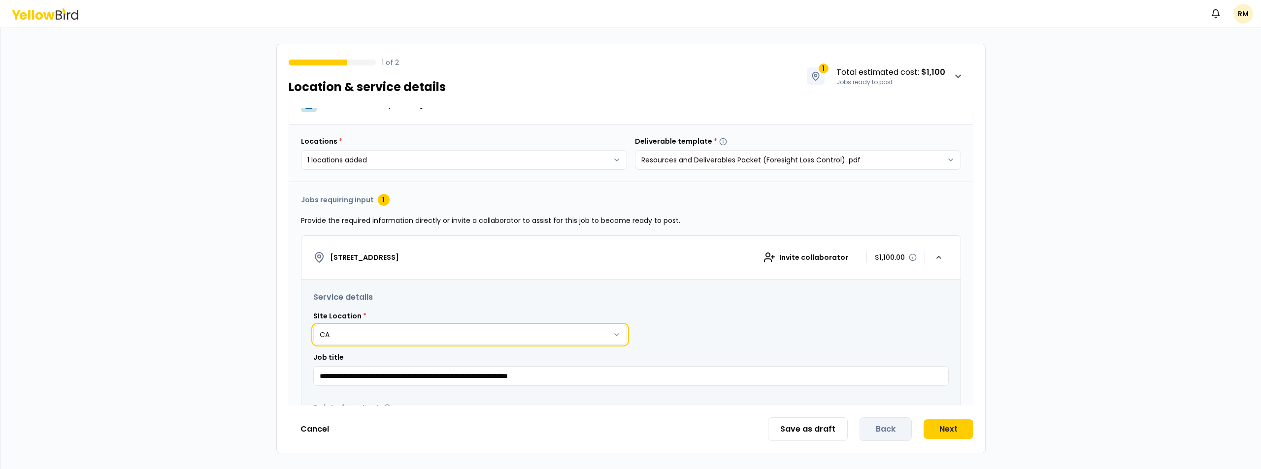
scroll to position [0, 0]
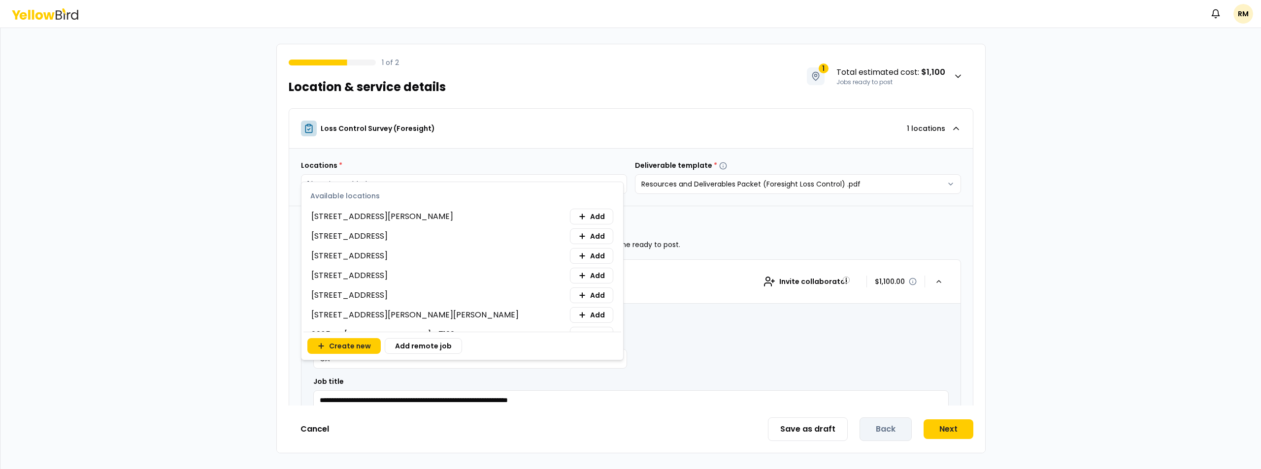
click at [611, 186] on body "**********" at bounding box center [630, 234] width 1261 height 469
click at [388, 195] on div "Available locations" at bounding box center [462, 194] width 318 height 21
click at [715, 210] on html "**********" at bounding box center [630, 234] width 1261 height 469
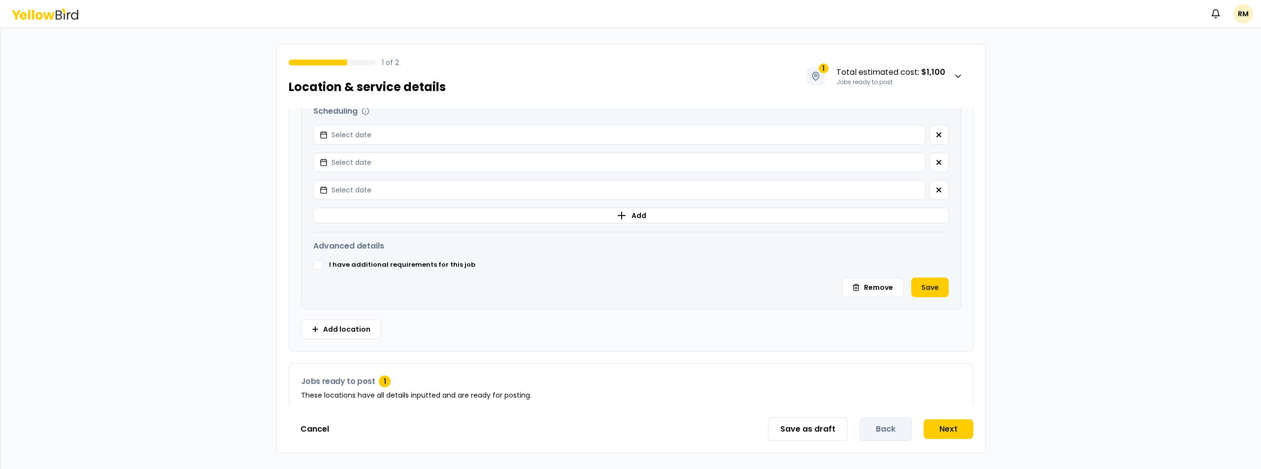
scroll to position [470, 0]
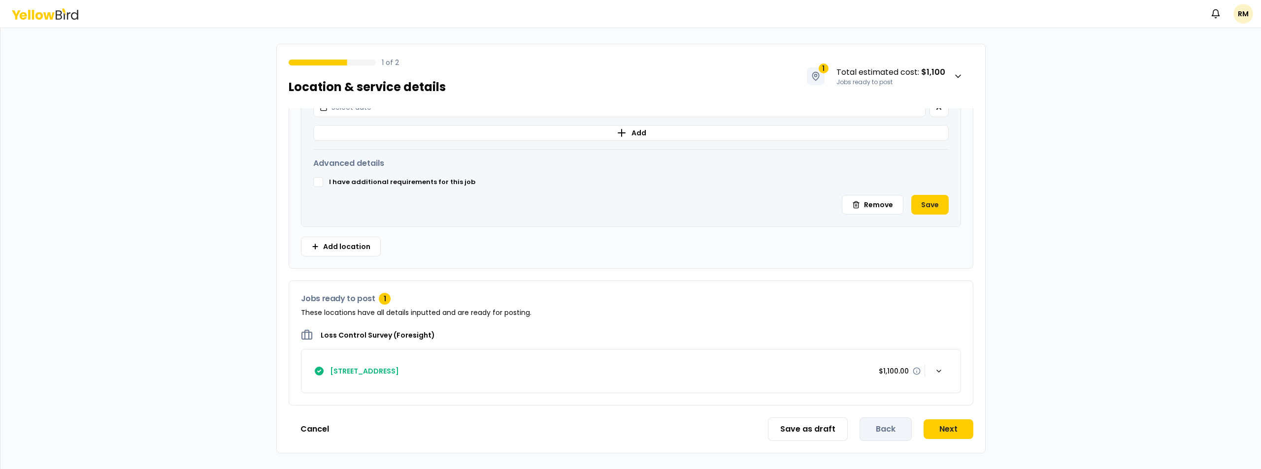
click at [809, 379] on div "[STREET_ADDRESS] $1,100.00" at bounding box center [630, 372] width 635 height 20
click at [853, 200] on button "Remove" at bounding box center [873, 205] width 62 height 20
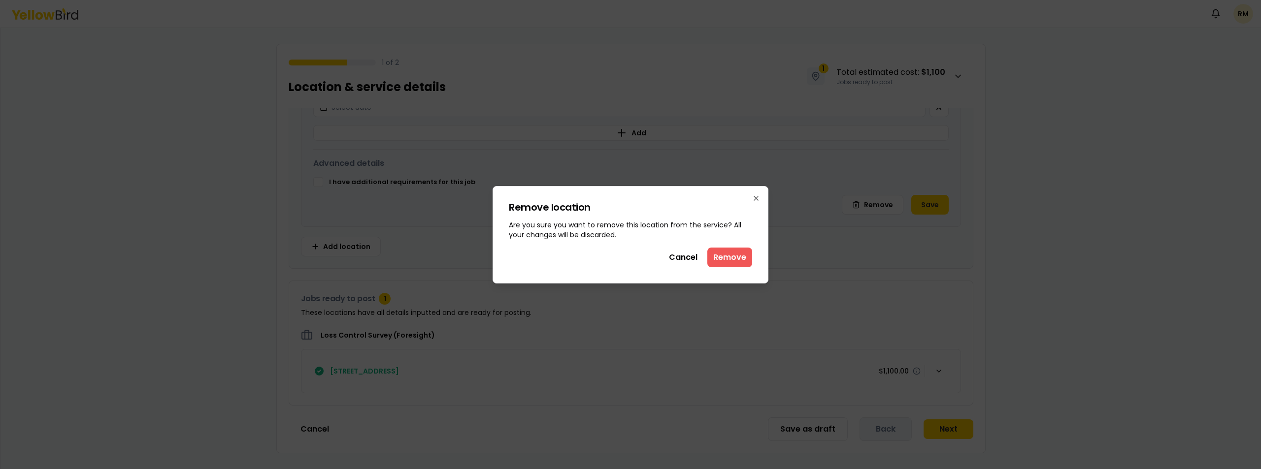
click at [718, 256] on button "Remove" at bounding box center [729, 258] width 45 height 20
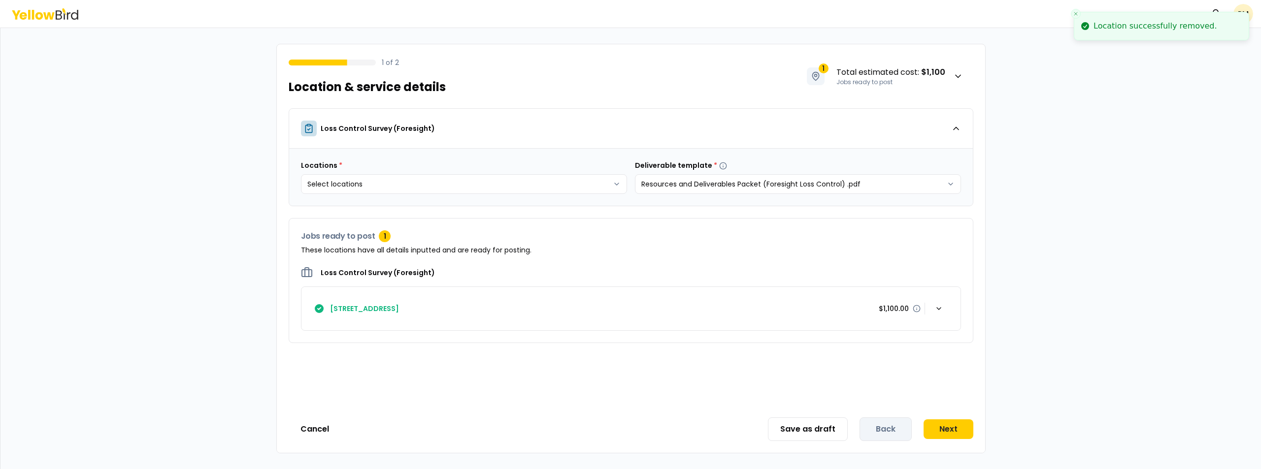
scroll to position [0, 0]
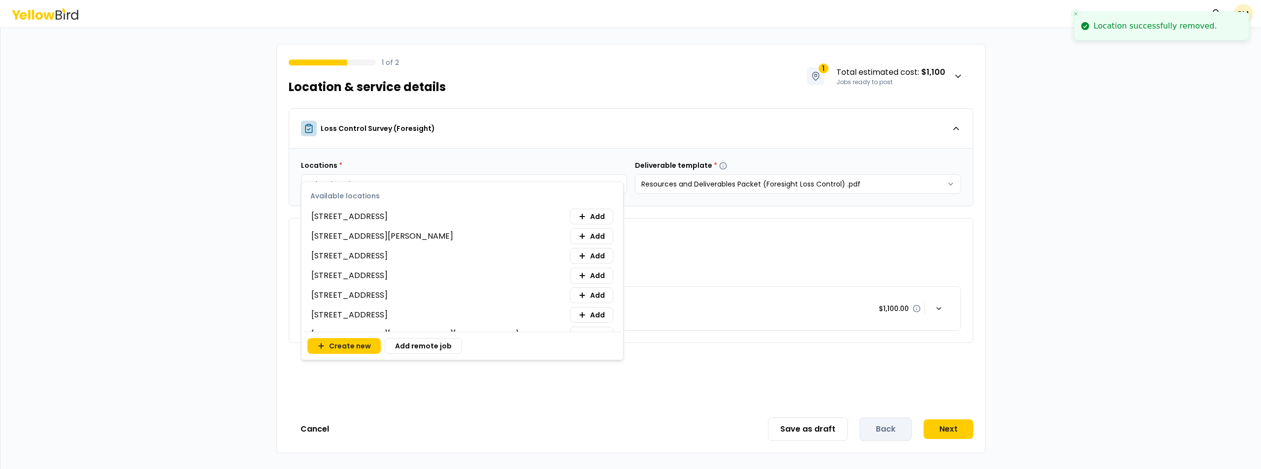
click at [529, 181] on html "Location successfully removed. Notifications RM 1 of 2 Location & service detai…" at bounding box center [630, 234] width 1261 height 469
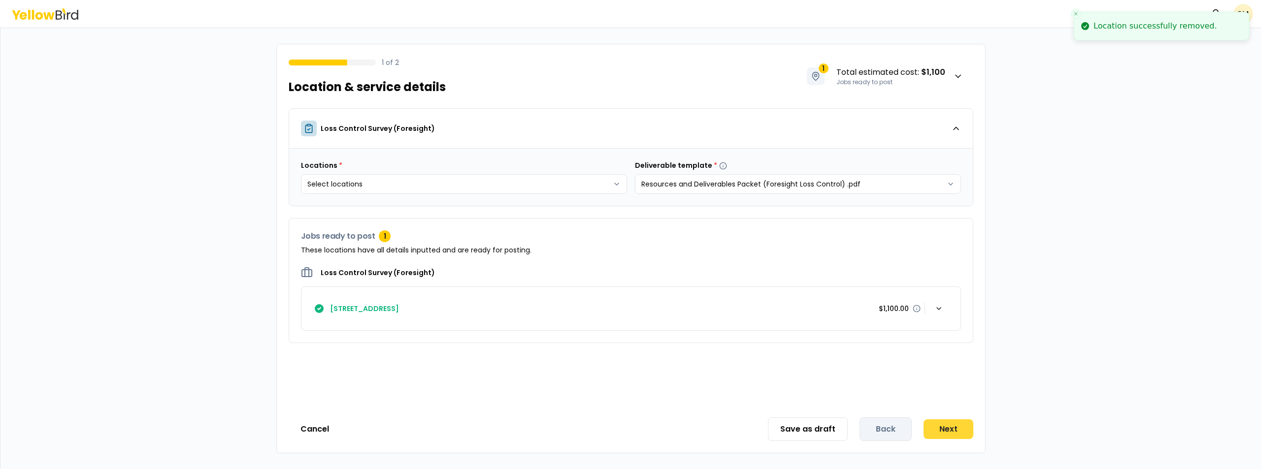
click at [956, 434] on button "Next" at bounding box center [949, 430] width 50 height 20
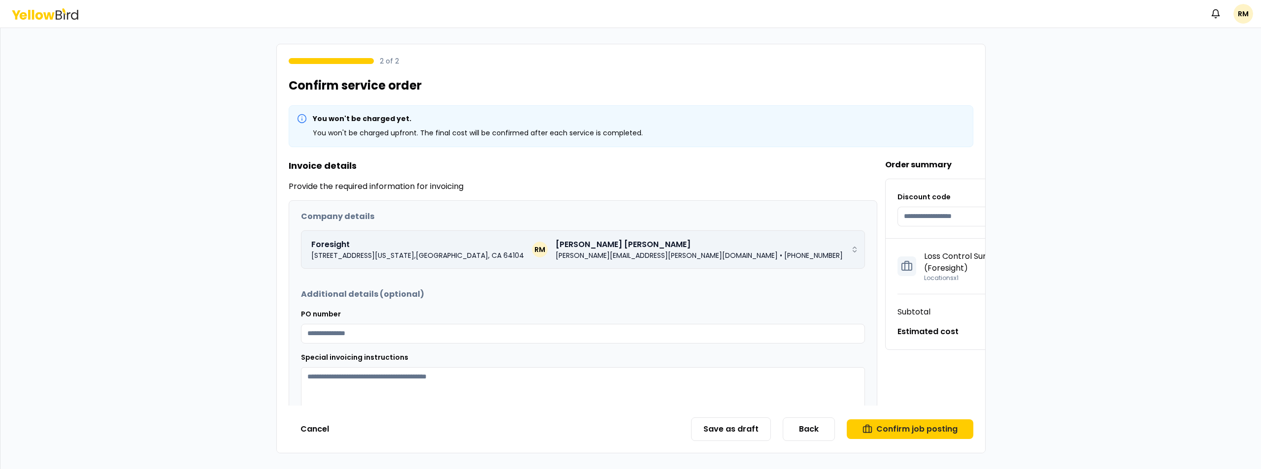
click at [843, 255] on p "[PHONE_NUMBER]" at bounding box center [813, 256] width 59 height 10
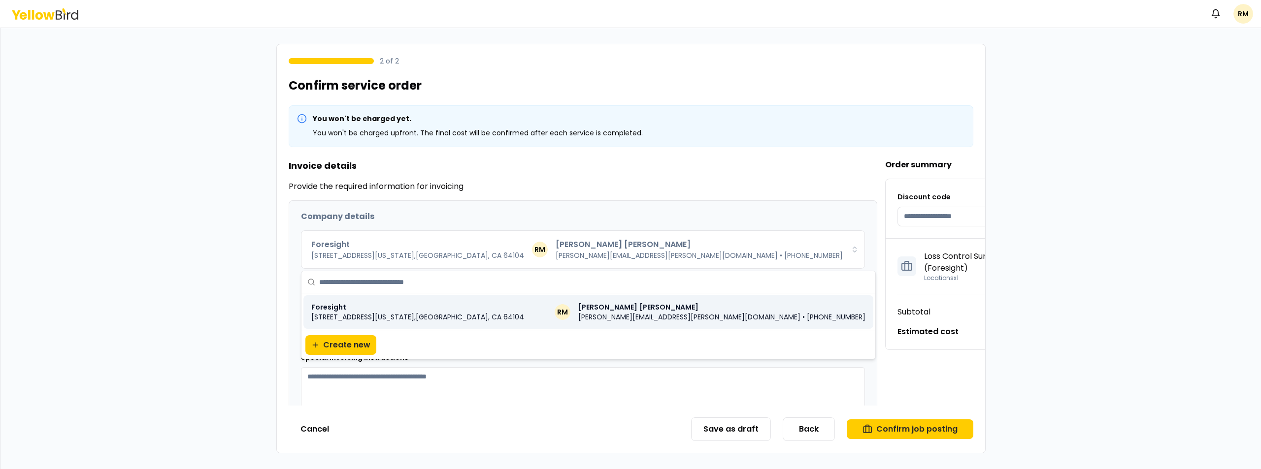
click at [807, 313] on p "[PHONE_NUMBER]" at bounding box center [836, 317] width 59 height 10
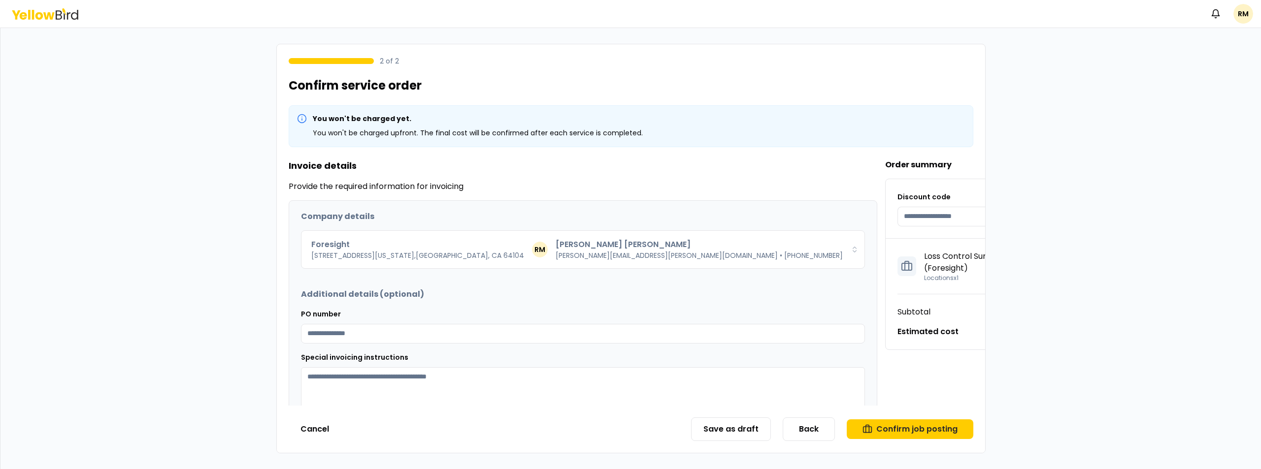
click at [798, 320] on div "PO number" at bounding box center [583, 325] width 564 height 35
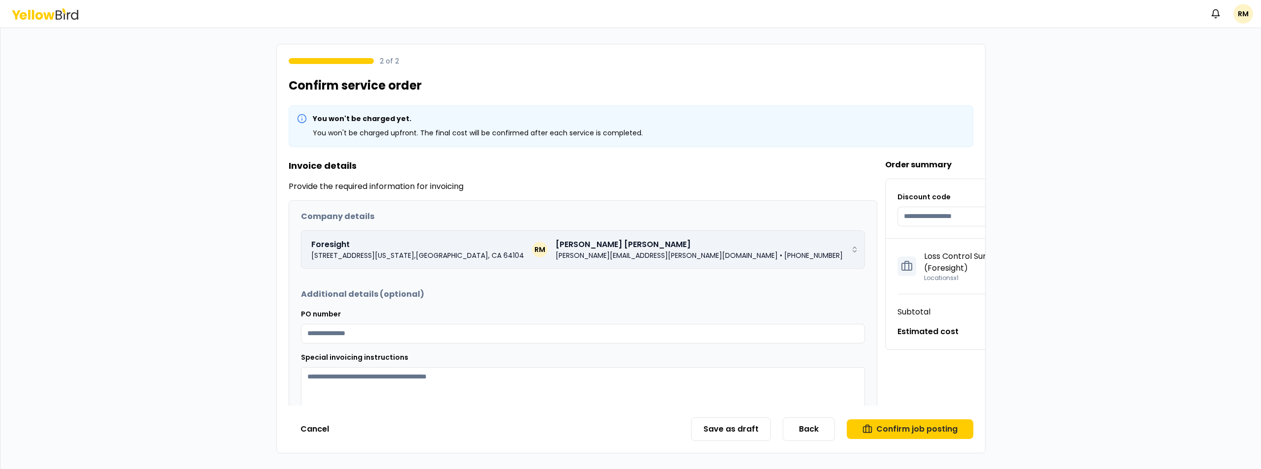
click at [799, 251] on div "[PERSON_NAME][EMAIL_ADDRESS][PERSON_NAME][DOMAIN_NAME] • [PHONE_NUMBER]" at bounding box center [699, 256] width 287 height 10
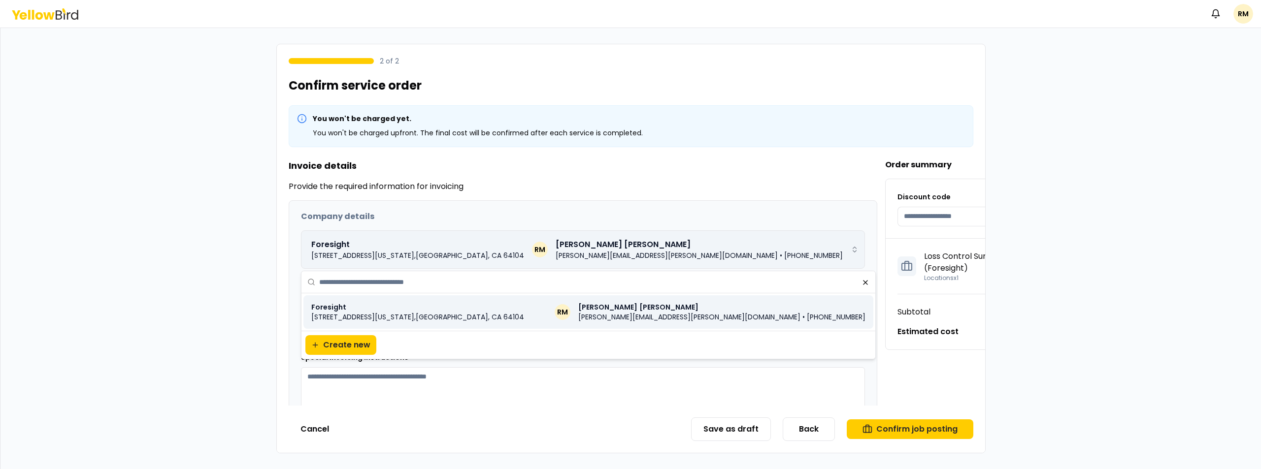
click at [829, 256] on p "[PHONE_NUMBER]" at bounding box center [813, 256] width 59 height 10
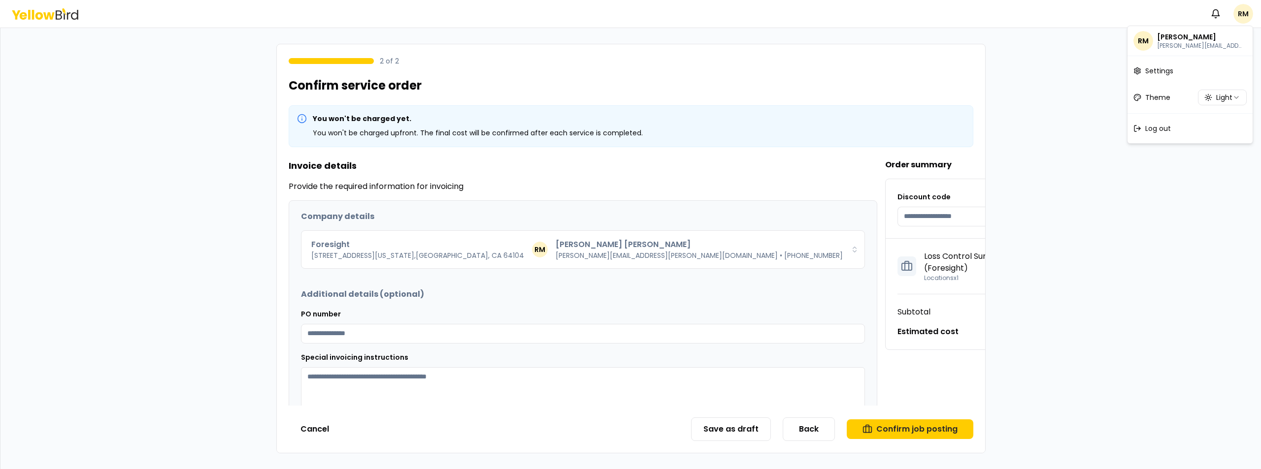
click at [1246, 14] on html "Notifications RM 2 of 2 Confirm service order You won't be charged yet. You won…" at bounding box center [630, 234] width 1261 height 469
click at [1176, 42] on p "[PERSON_NAME][EMAIL_ADDRESS][PERSON_NAME][DOMAIN_NAME]" at bounding box center [1200, 46] width 87 height 8
click at [1154, 74] on span "Settings" at bounding box center [1159, 71] width 28 height 10
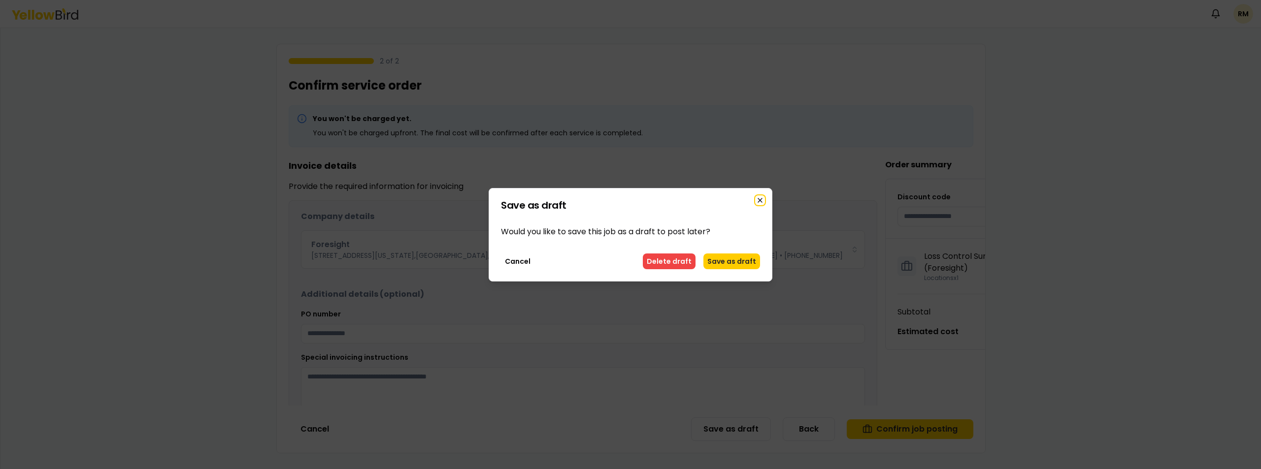
click at [761, 200] on icon "button" at bounding box center [760, 201] width 4 height 4
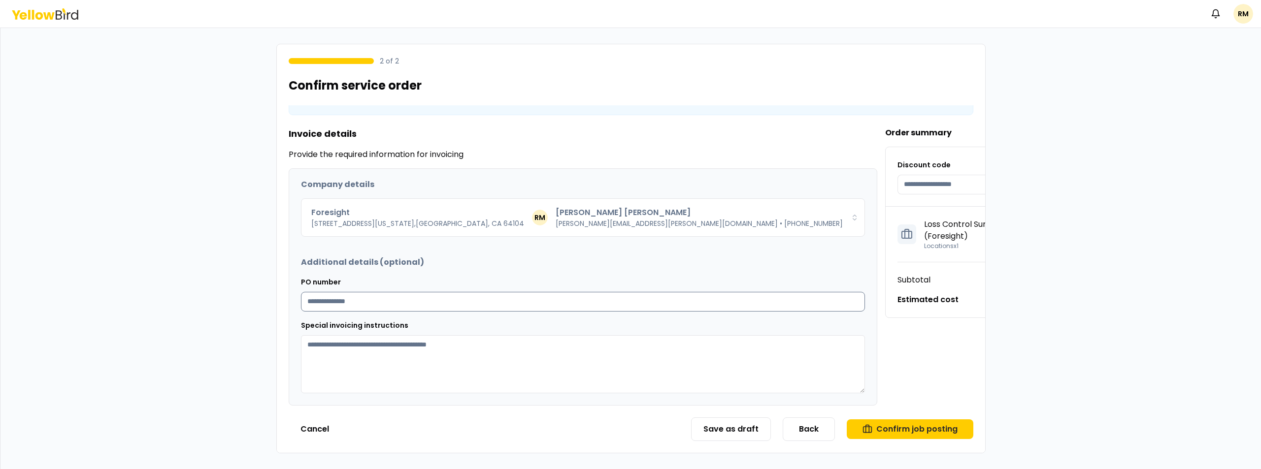
scroll to position [39, 0]
click at [910, 428] on button "Confirm job posting" at bounding box center [910, 430] width 127 height 20
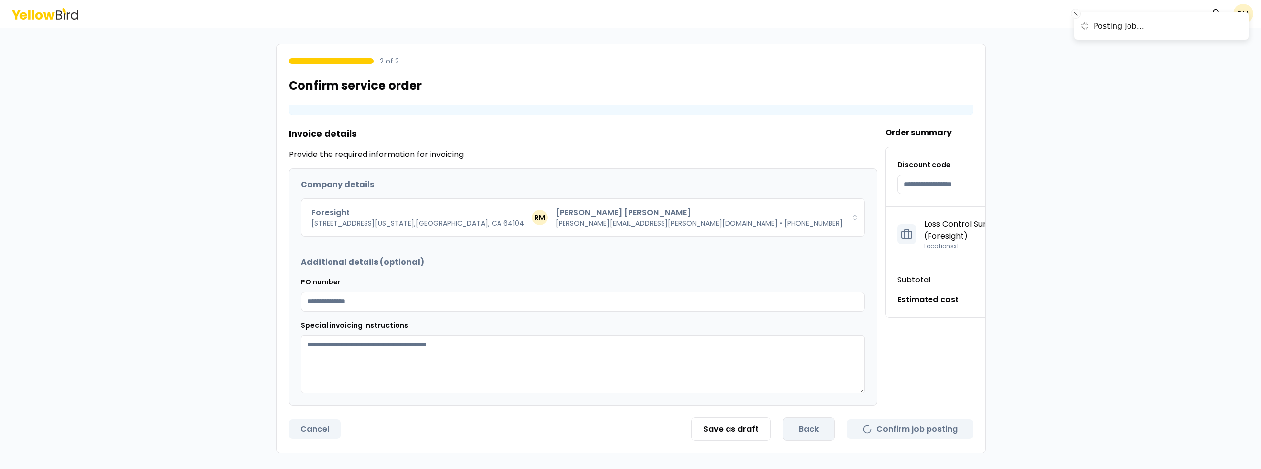
scroll to position [0, 0]
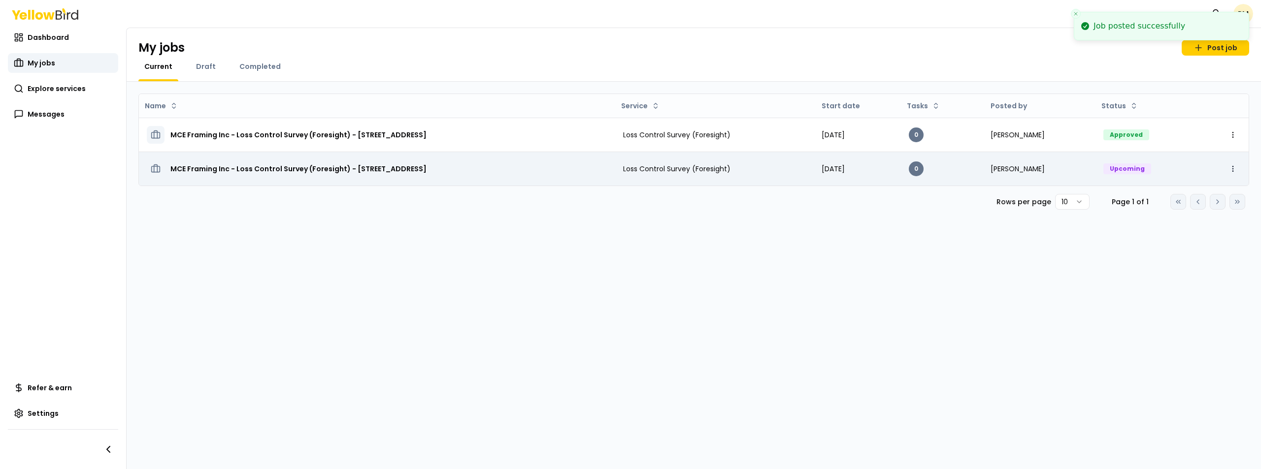
click at [1229, 171] on html "Job posted successfully Notifications RM Dashboard My jobs Explore services Mes…" at bounding box center [630, 234] width 1261 height 469
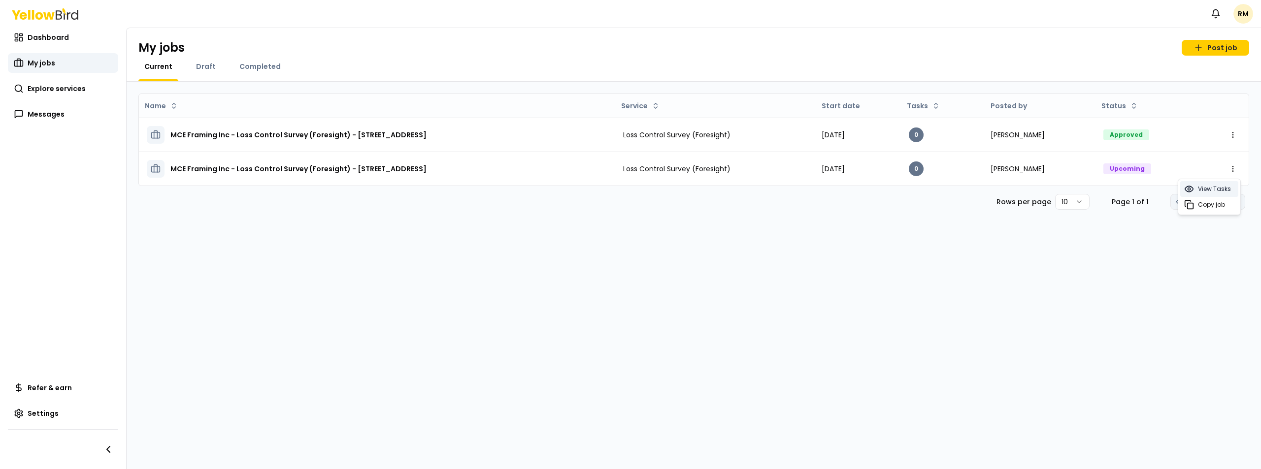
click at [1201, 188] on span "View Tasks" at bounding box center [1214, 189] width 33 height 8
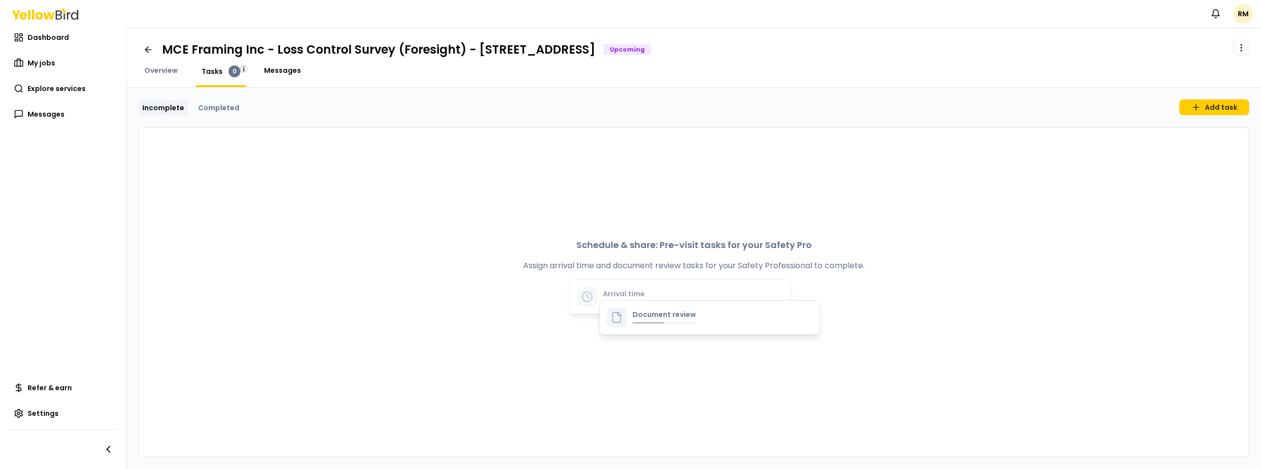
click at [283, 74] on span "Messages" at bounding box center [282, 71] width 37 height 10
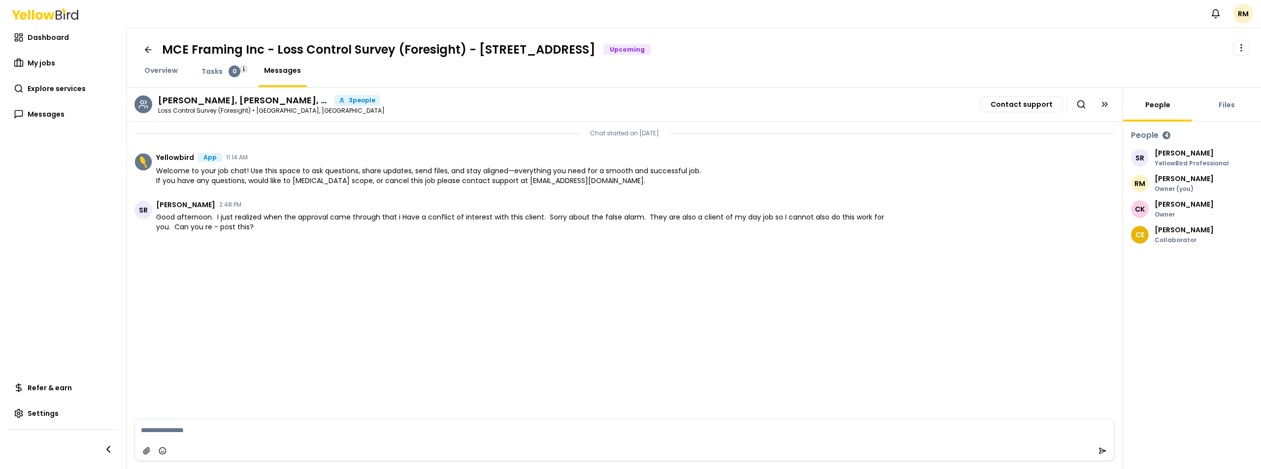
click at [364, 102] on span "3 people" at bounding box center [362, 101] width 27 height 6
click at [1224, 105] on link "Files" at bounding box center [1227, 105] width 28 height 10
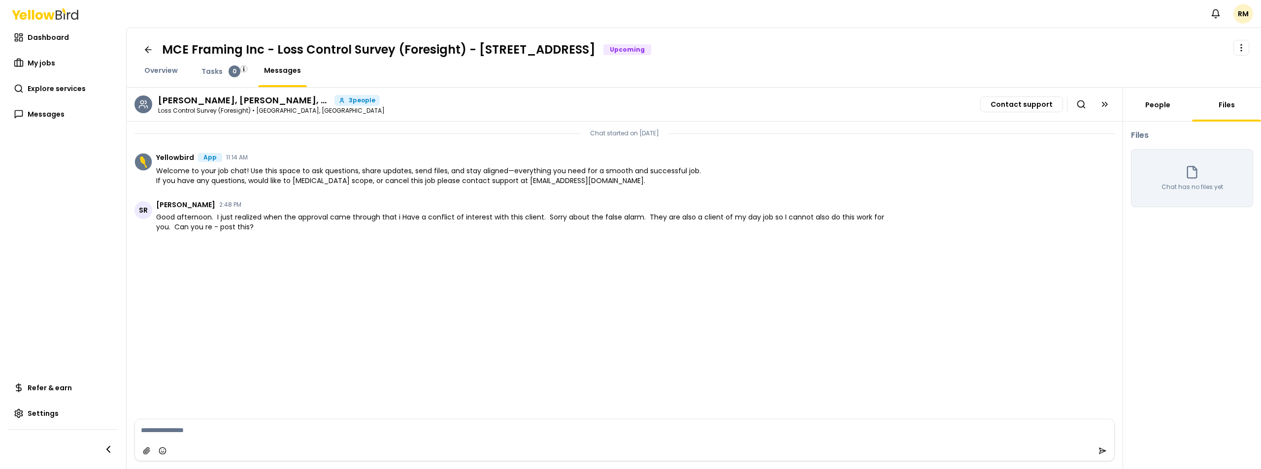
click at [1160, 104] on link "People" at bounding box center [1157, 105] width 37 height 10
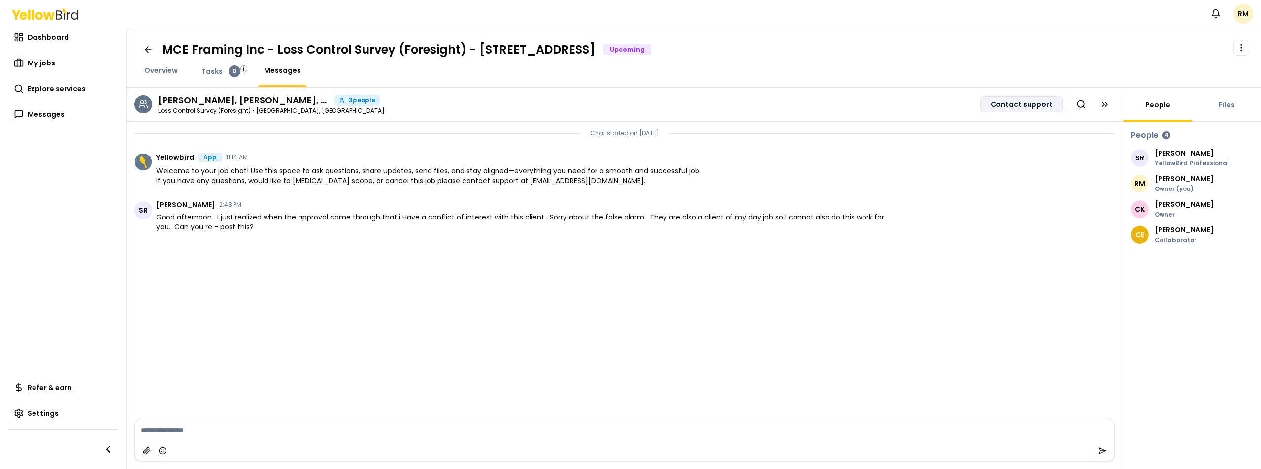
click at [1010, 106] on button "Contact support" at bounding box center [1021, 105] width 83 height 16
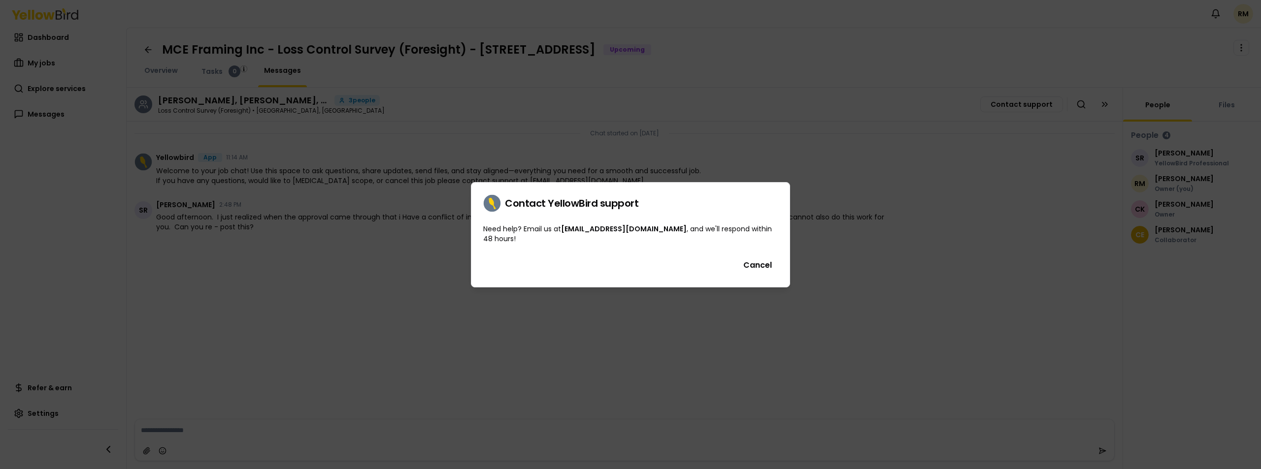
click at [634, 229] on link "[EMAIL_ADDRESS][DOMAIN_NAME]" at bounding box center [624, 229] width 126 height 10
click at [764, 258] on button "Cancel" at bounding box center [757, 266] width 40 height 20
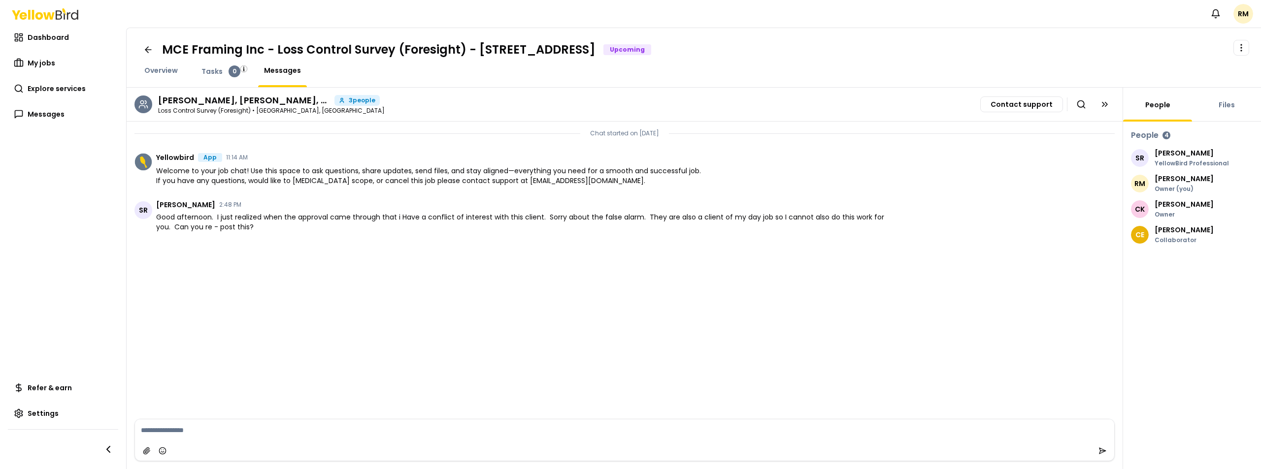
click at [209, 428] on textarea at bounding box center [624, 431] width 979 height 22
type textarea "**********"
click at [1101, 449] on icon "submit" at bounding box center [1102, 451] width 6 height 6
click at [159, 69] on span "Overview" at bounding box center [160, 71] width 33 height 10
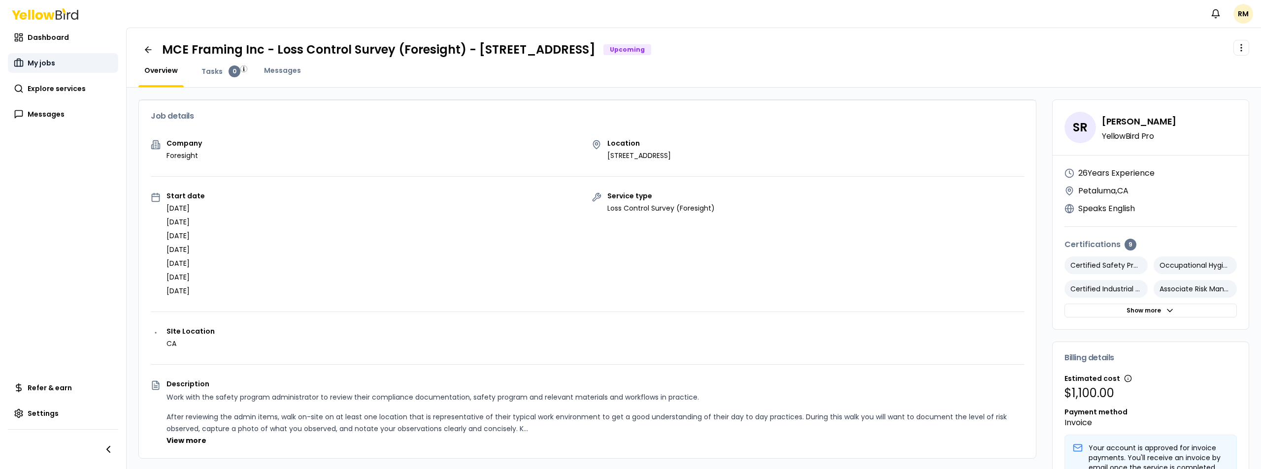
click at [48, 64] on span "My jobs" at bounding box center [42, 63] width 28 height 10
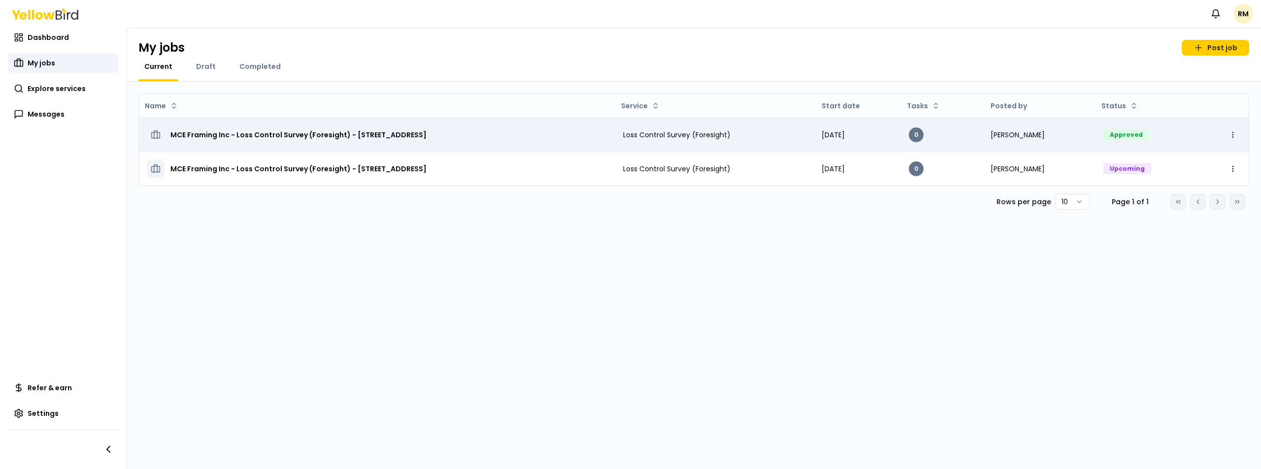
click at [845, 133] on span "[DATE]" at bounding box center [833, 135] width 23 height 10
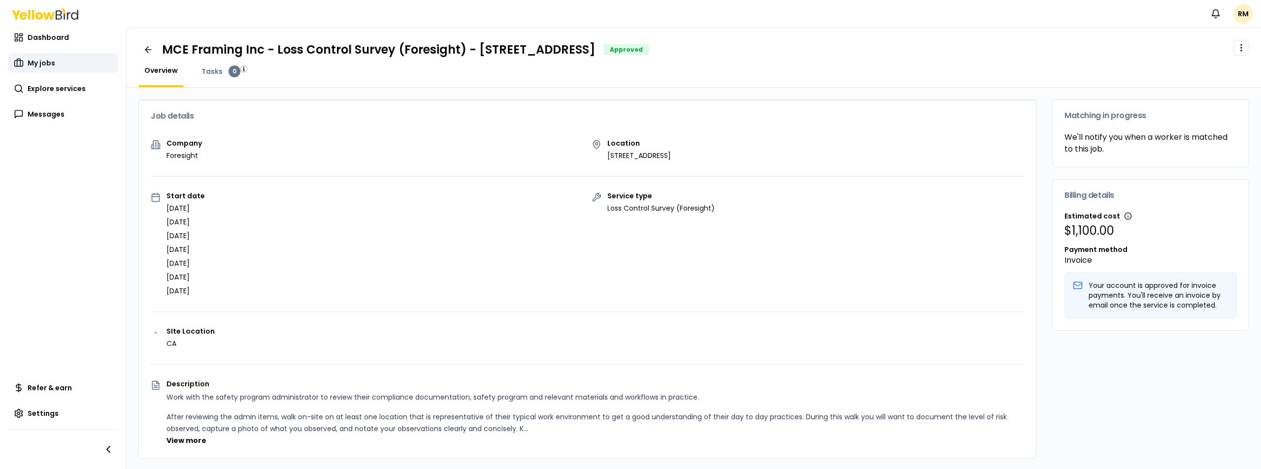
click at [38, 66] on span "My jobs" at bounding box center [42, 63] width 28 height 10
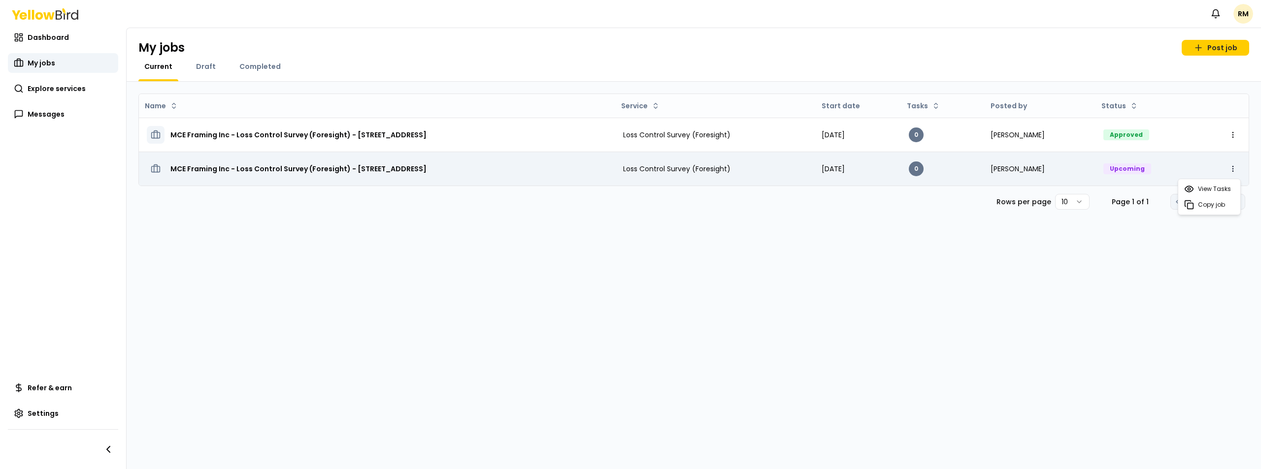
click at [1233, 170] on html "Notifications RM Dashboard My jobs Explore services Messages Refer & earn Setti…" at bounding box center [630, 234] width 1261 height 469
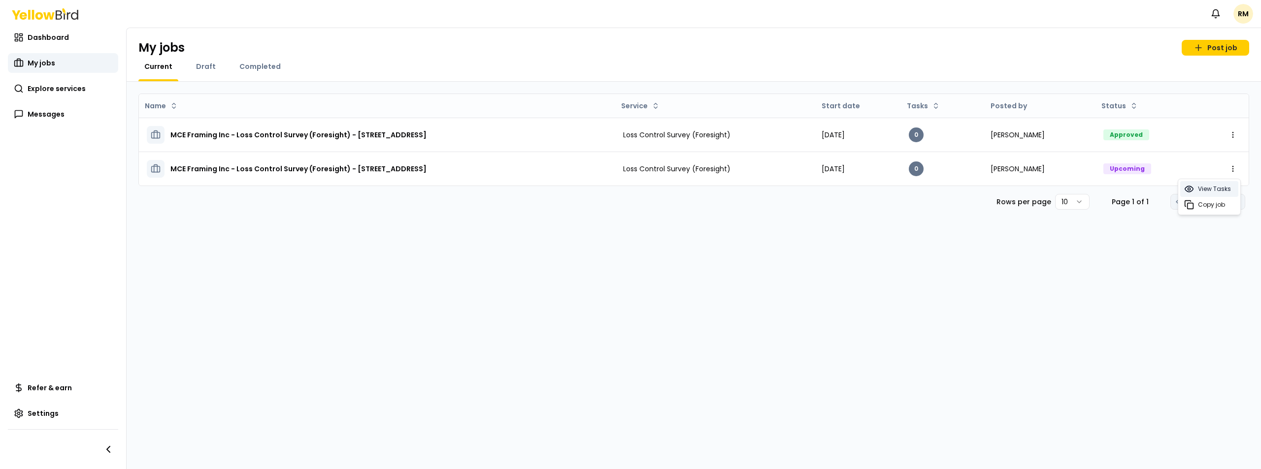
click at [1213, 190] on span "View Tasks" at bounding box center [1214, 189] width 33 height 8
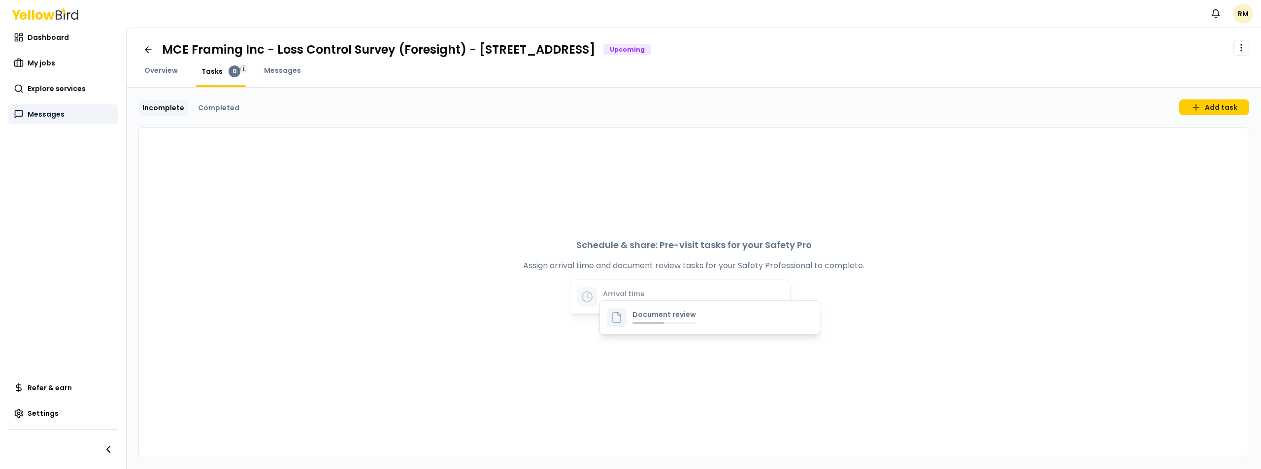
click at [52, 114] on span "Messages" at bounding box center [46, 114] width 37 height 10
